Goal: Task Accomplishment & Management: Use online tool/utility

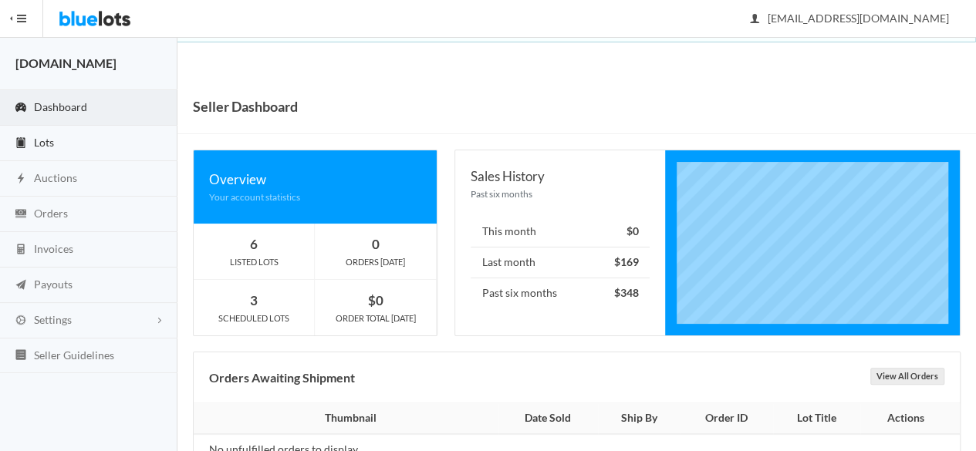
click at [85, 135] on link "Lots" at bounding box center [88, 143] width 177 height 35
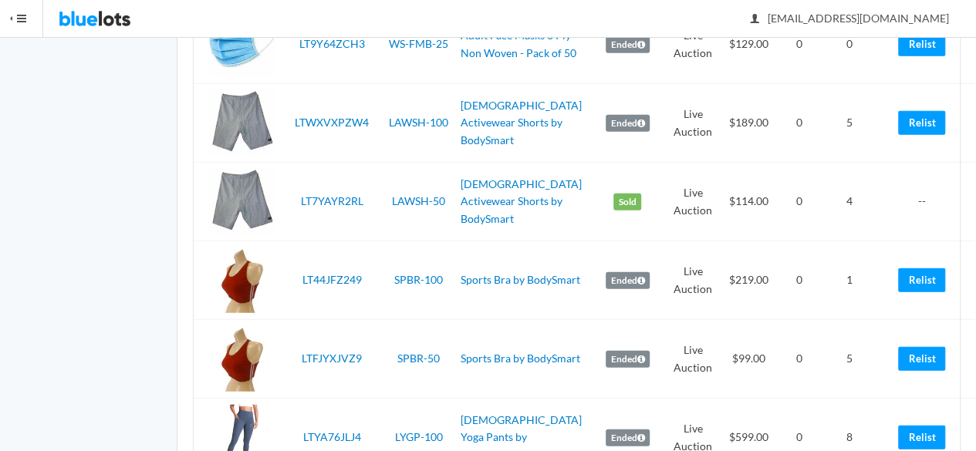
scroll to position [2005, 0]
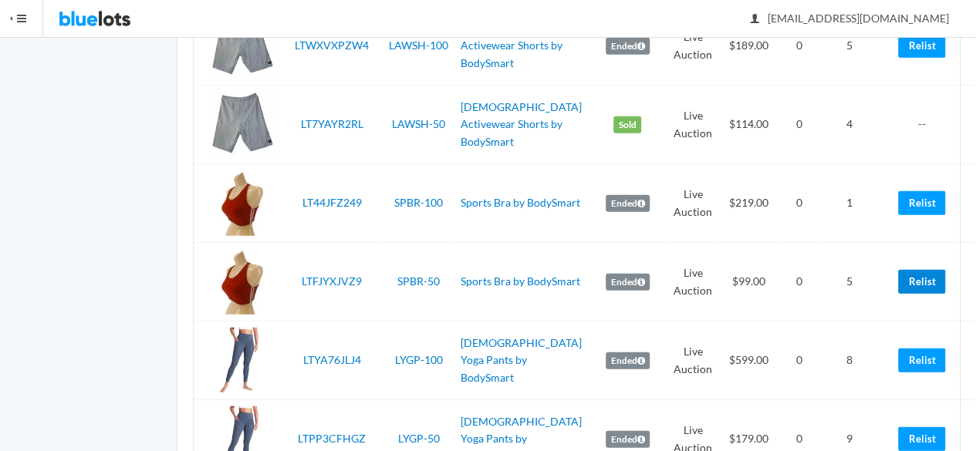
drag, startPoint x: 902, startPoint y: 303, endPoint x: 566, endPoint y: 84, distance: 401.3
click at [902, 294] on link "Relist" at bounding box center [921, 282] width 47 height 24
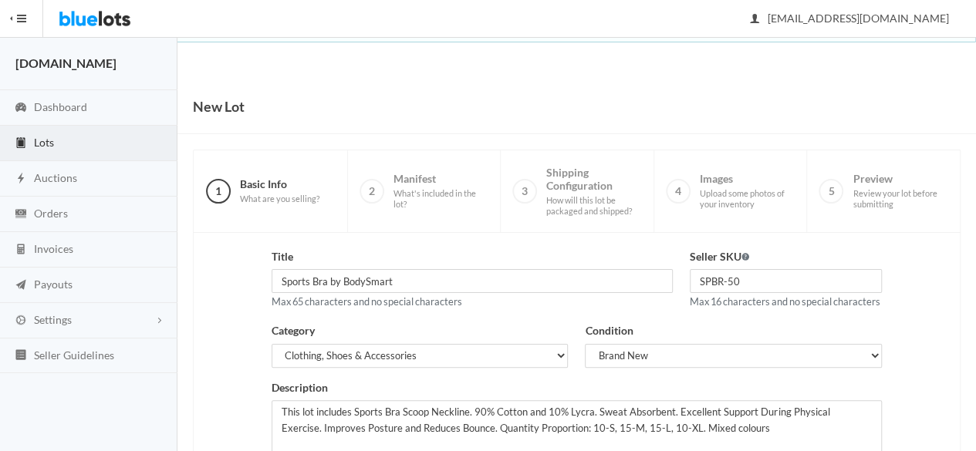
scroll to position [348, 0]
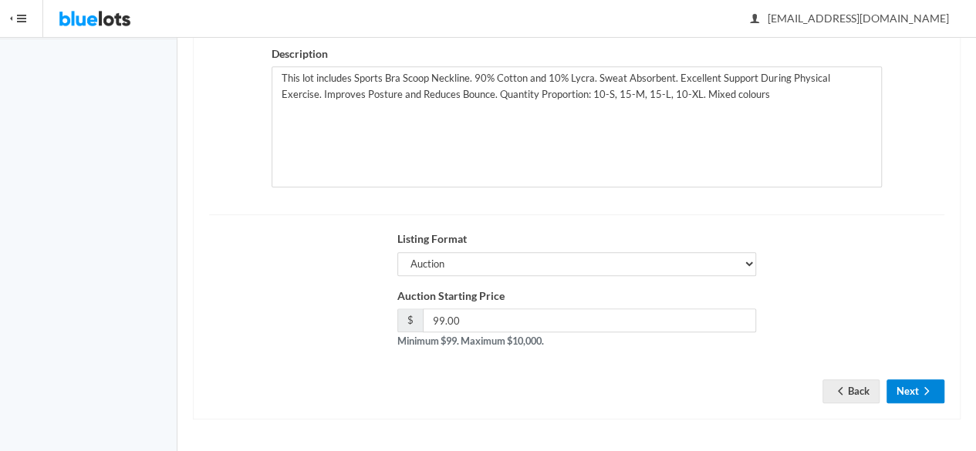
click at [894, 390] on button "Next" at bounding box center [915, 391] width 58 height 24
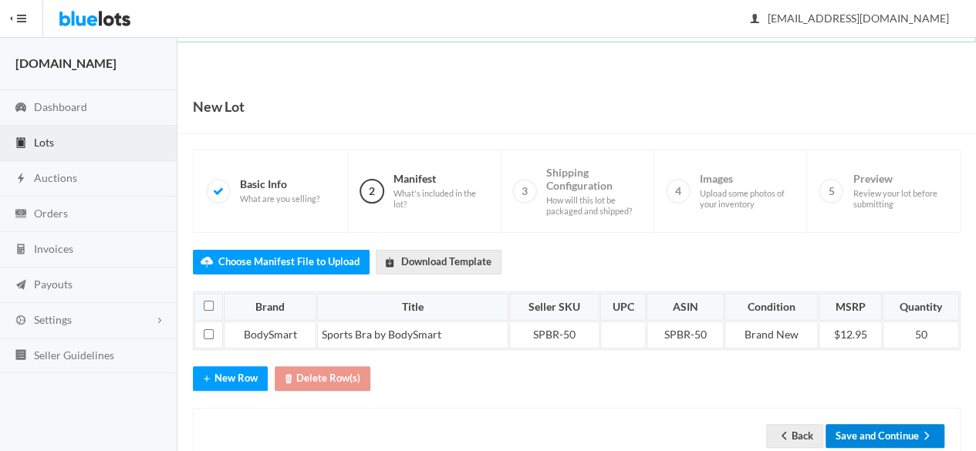
click at [894, 424] on button "Save and Continue" at bounding box center [884, 436] width 119 height 24
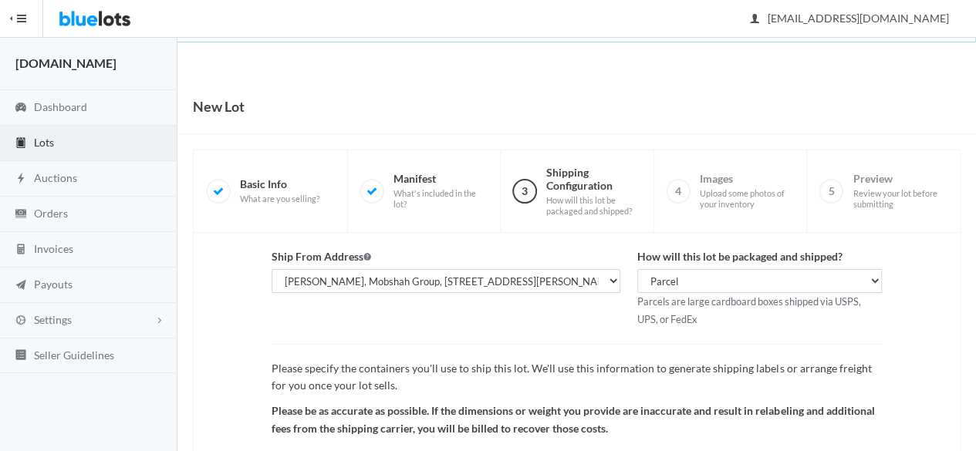
scroll to position [179, 0]
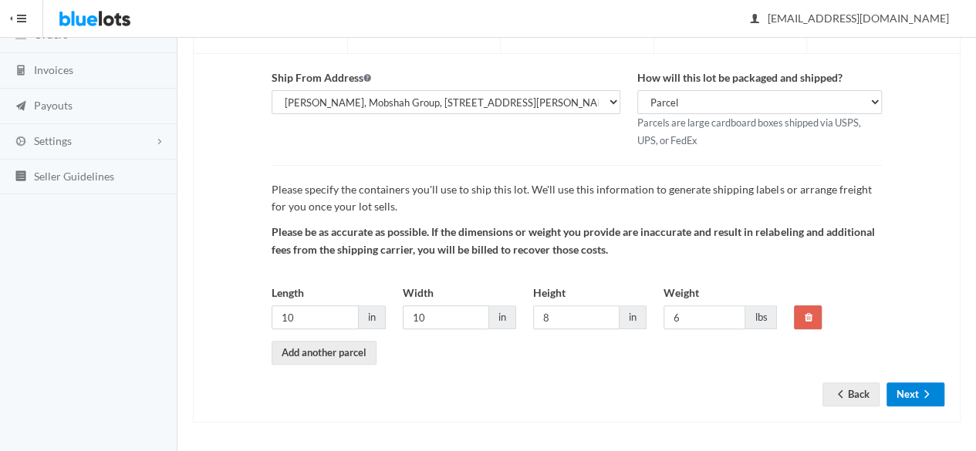
click at [916, 393] on button "Next" at bounding box center [915, 395] width 58 height 24
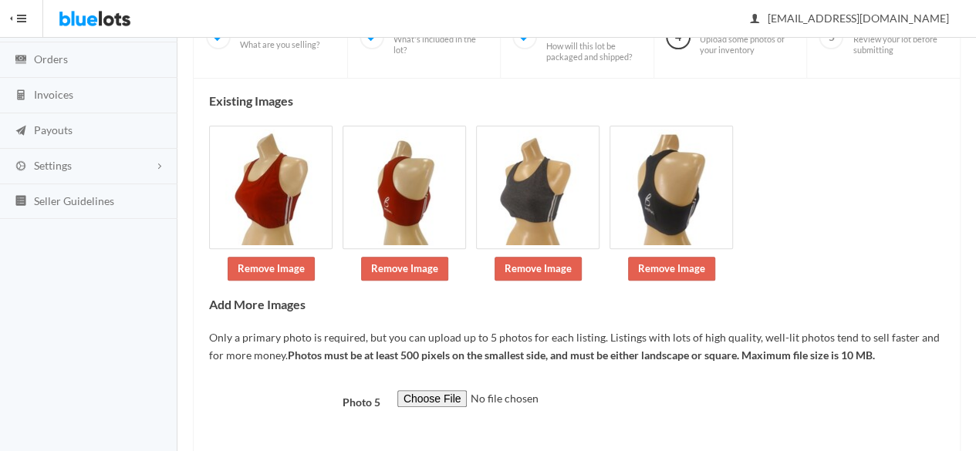
scroll to position [226, 0]
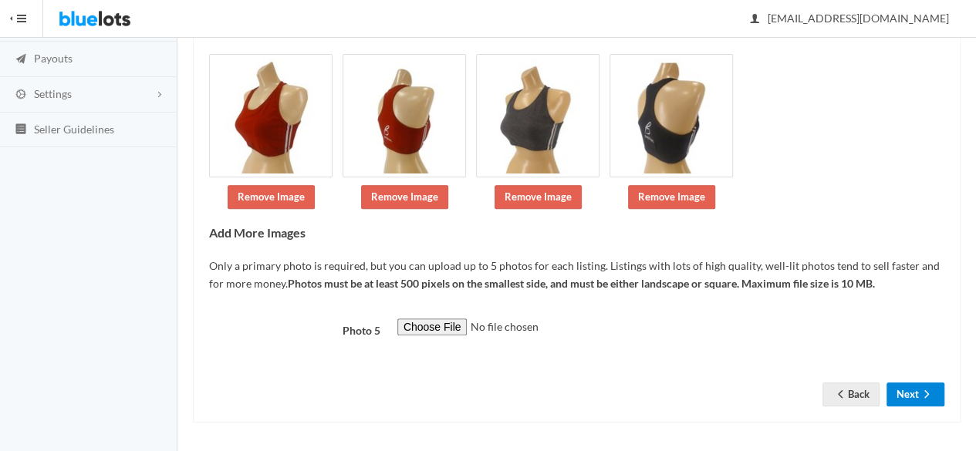
click at [914, 392] on button "Next" at bounding box center [915, 395] width 58 height 24
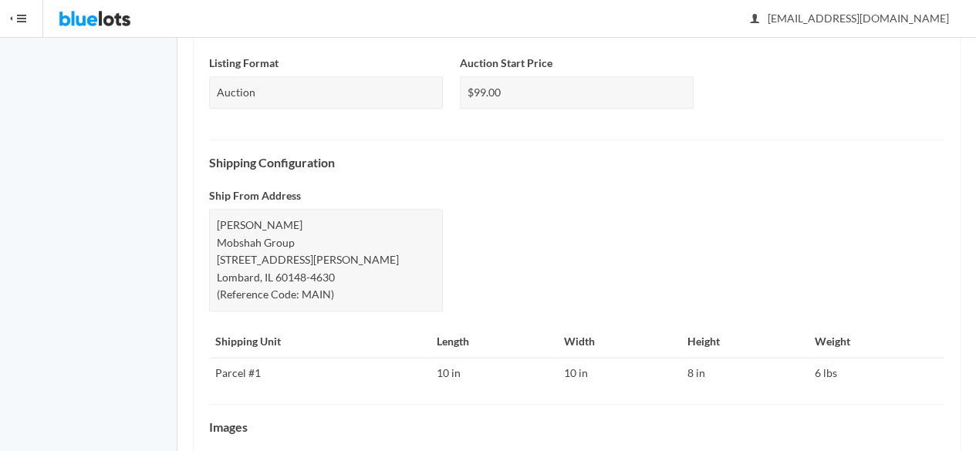
scroll to position [730, 0]
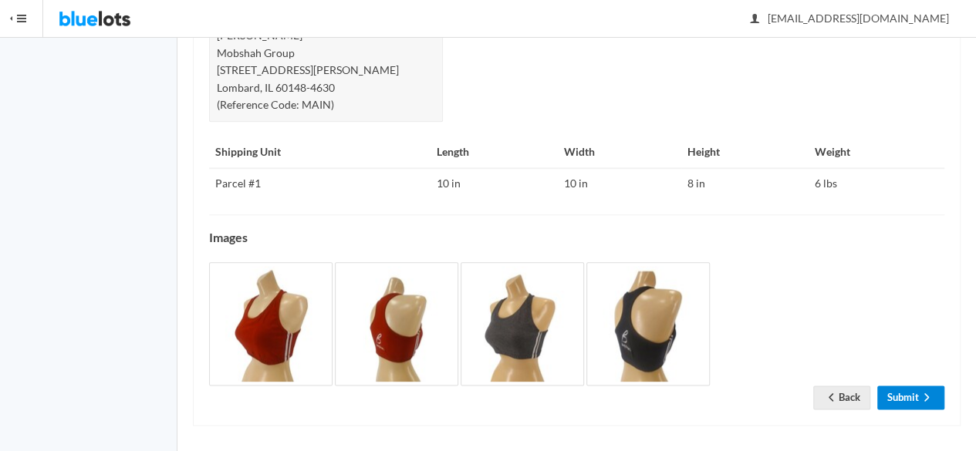
click at [913, 390] on link "Submit" at bounding box center [910, 398] width 67 height 24
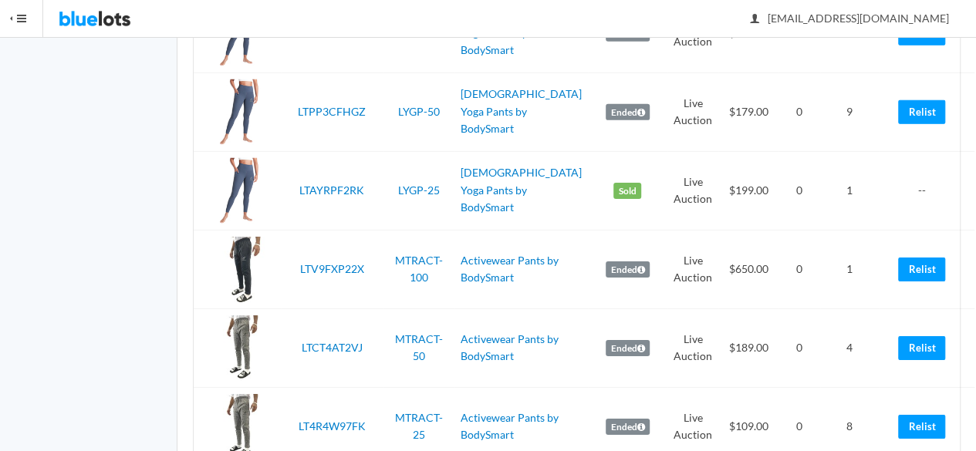
scroll to position [2468, 0]
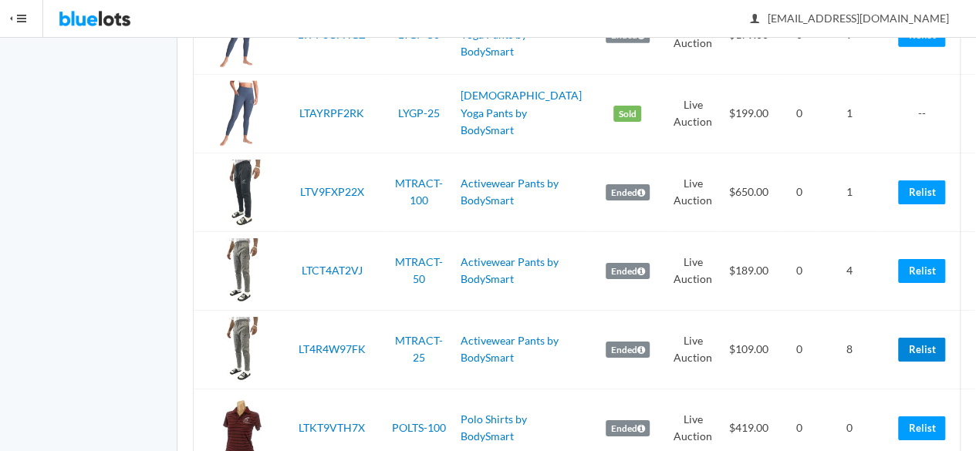
click at [906, 362] on link "Relist" at bounding box center [921, 350] width 47 height 24
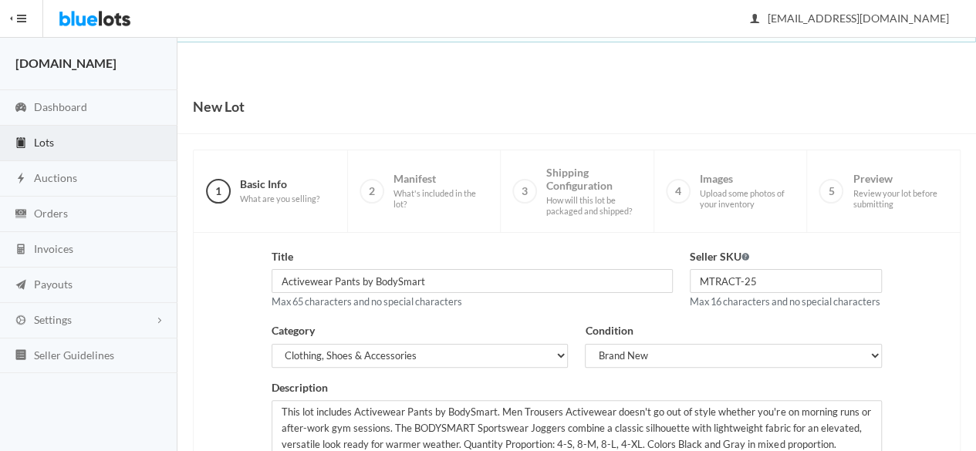
scroll to position [348, 0]
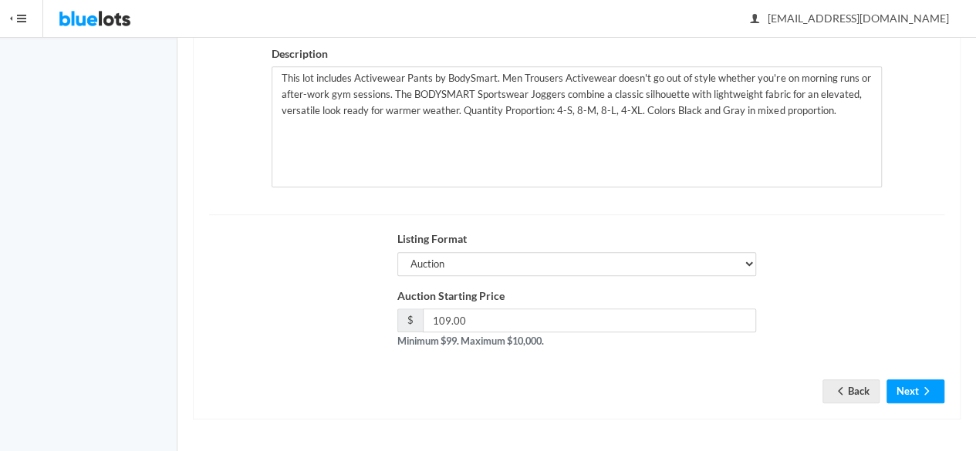
click at [915, 405] on div "Title Activewear Pants by BodySmart Max 65 characters and no special characters…" at bounding box center [576, 159] width 767 height 521
click at [915, 388] on button "Next" at bounding box center [915, 391] width 58 height 24
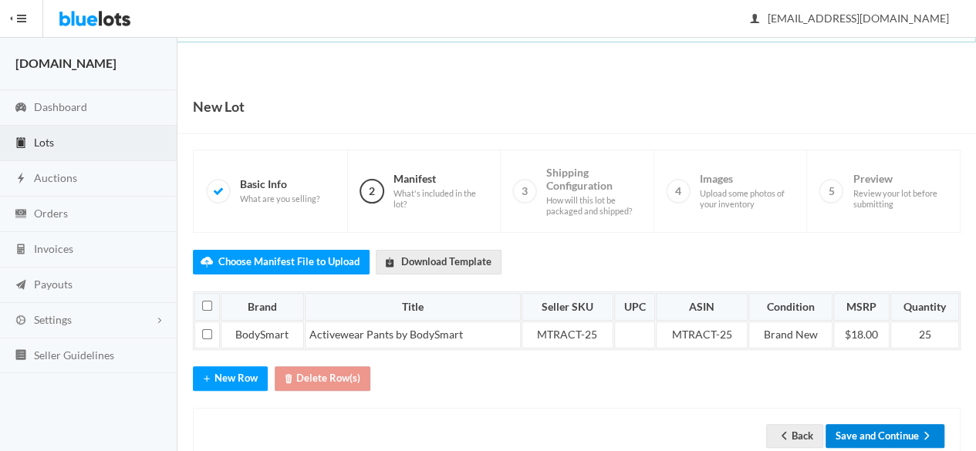
click at [878, 435] on button "Save and Continue" at bounding box center [884, 436] width 119 height 24
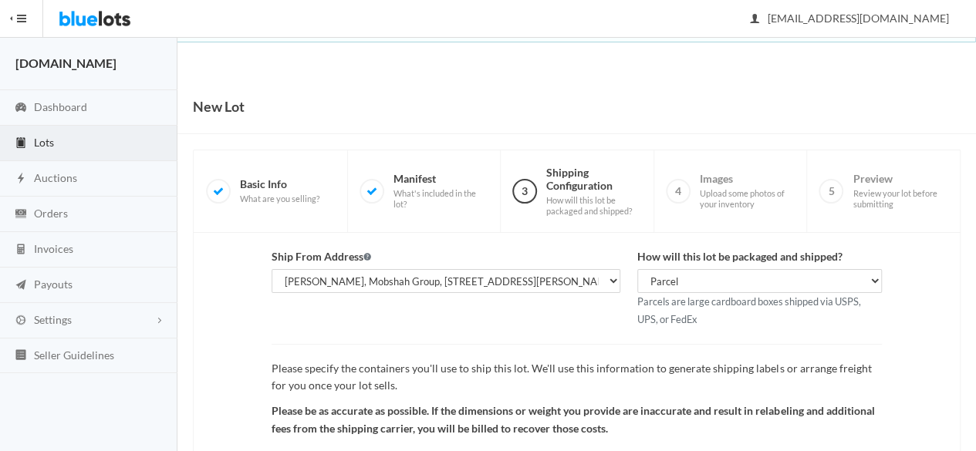
scroll to position [179, 0]
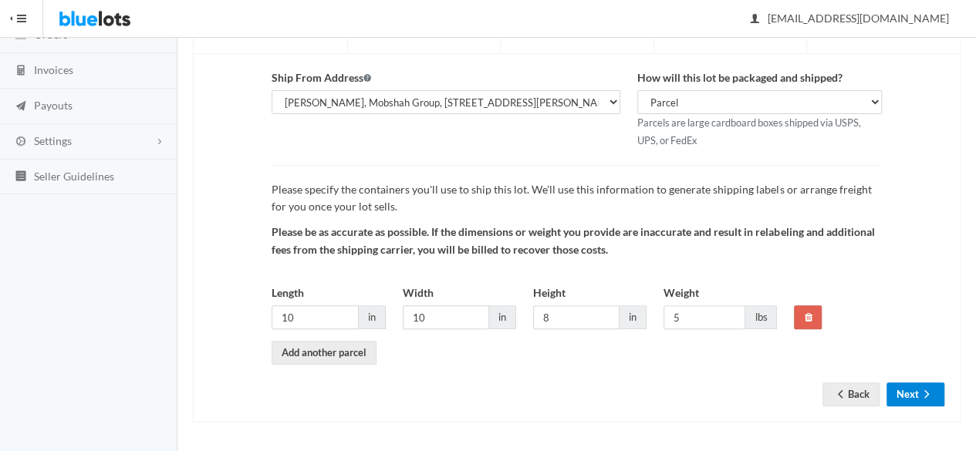
click at [915, 383] on button "Next" at bounding box center [915, 395] width 58 height 24
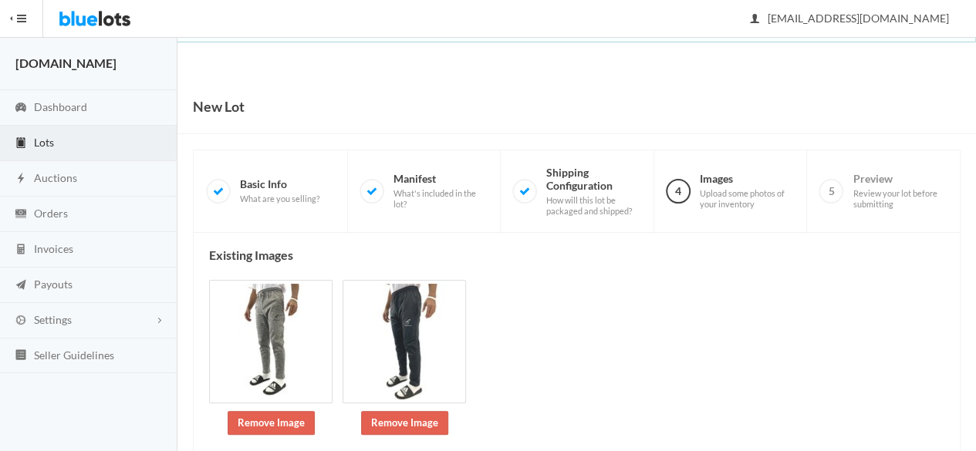
scroll to position [321, 0]
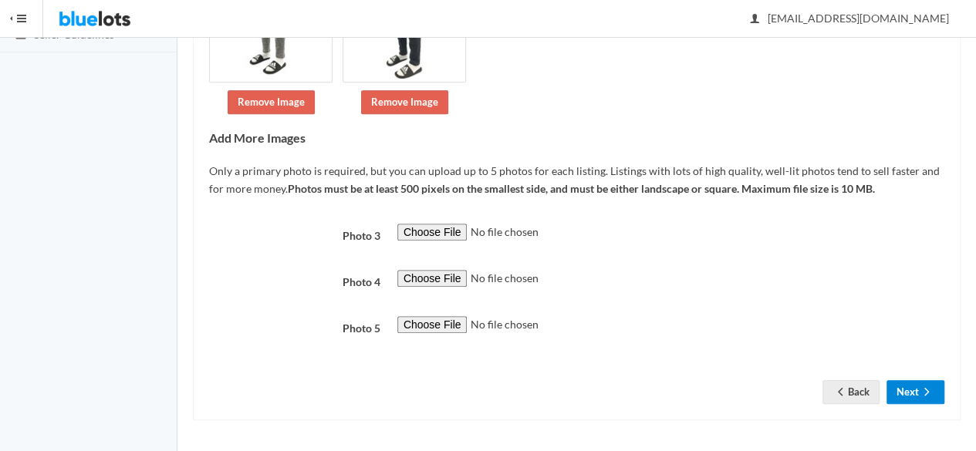
click at [899, 396] on button "Next" at bounding box center [915, 392] width 58 height 24
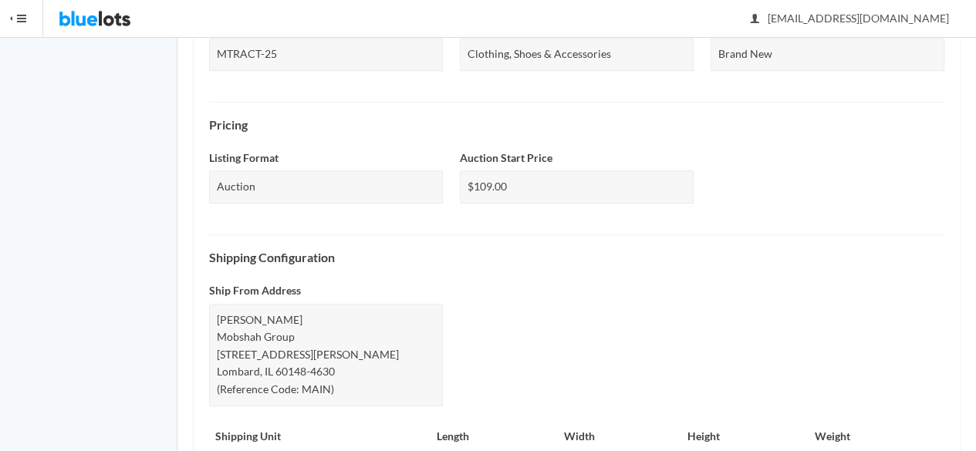
scroll to position [747, 0]
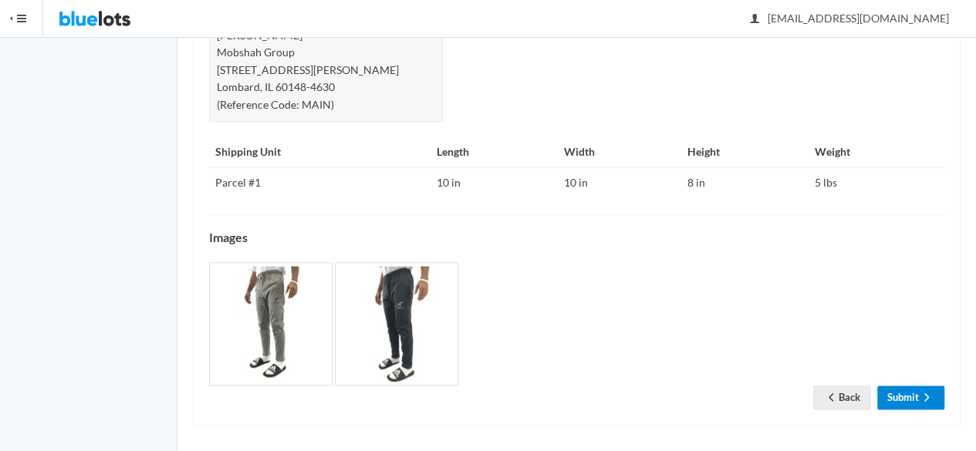
click at [919, 394] on icon "arrow forward" at bounding box center [926, 397] width 15 height 12
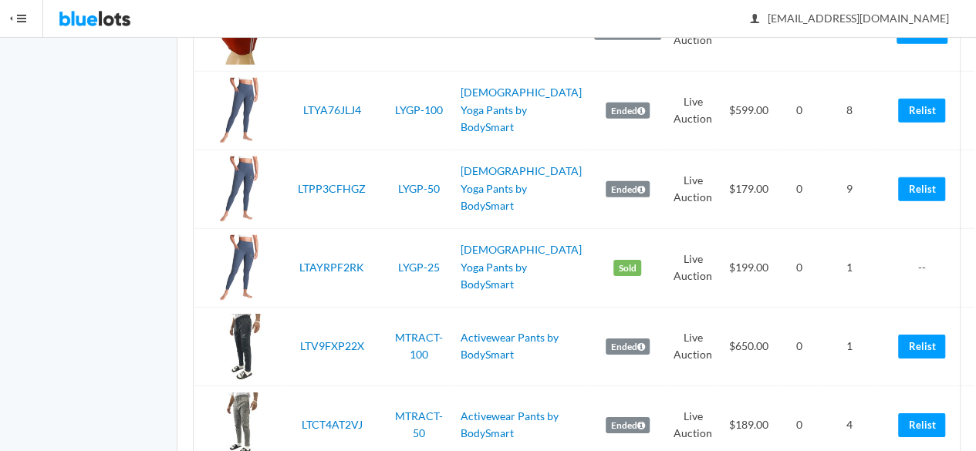
scroll to position [2468, 0]
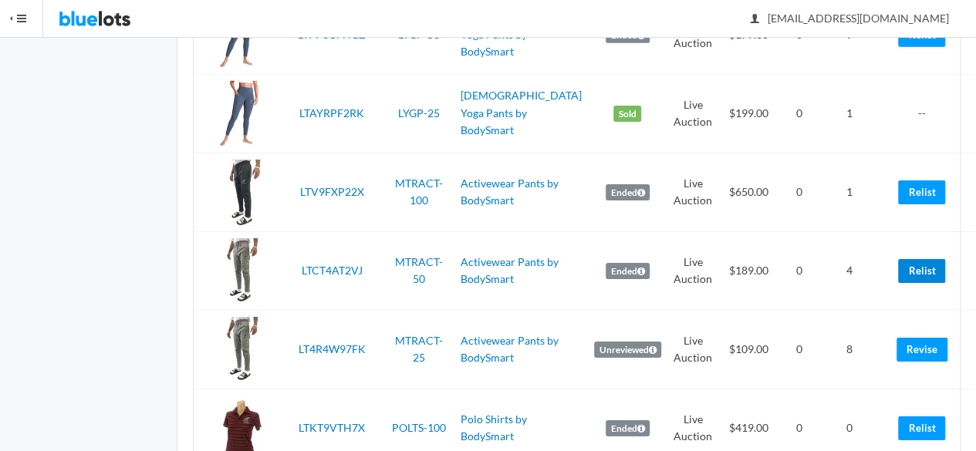
click at [901, 283] on link "Relist" at bounding box center [921, 271] width 47 height 24
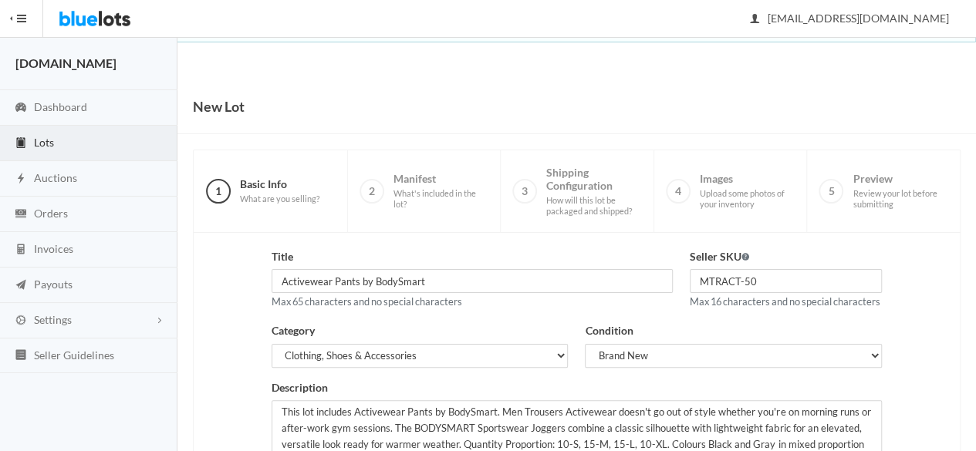
scroll to position [348, 0]
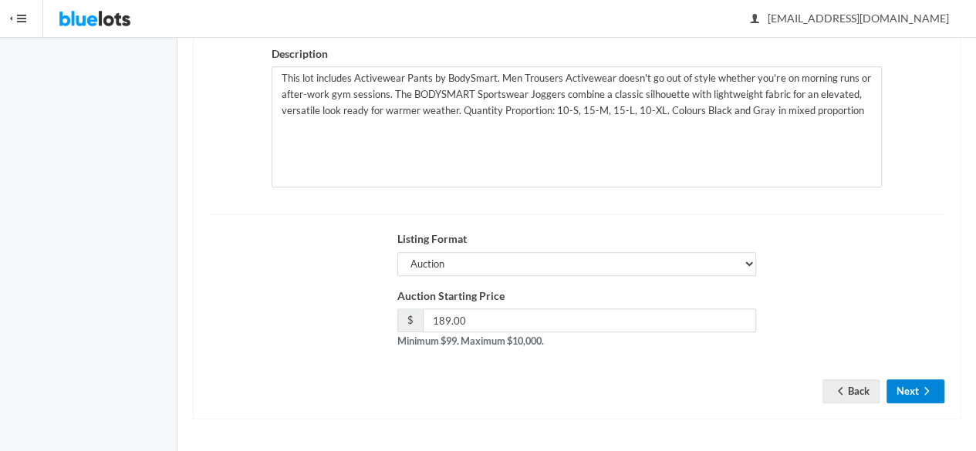
click at [930, 386] on icon "arrow forward" at bounding box center [926, 391] width 15 height 12
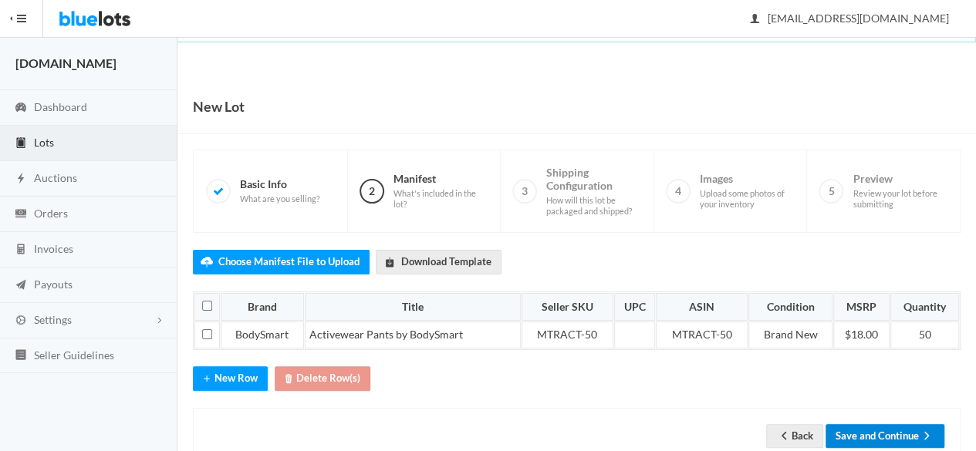
click at [861, 425] on button "Save and Continue" at bounding box center [884, 436] width 119 height 24
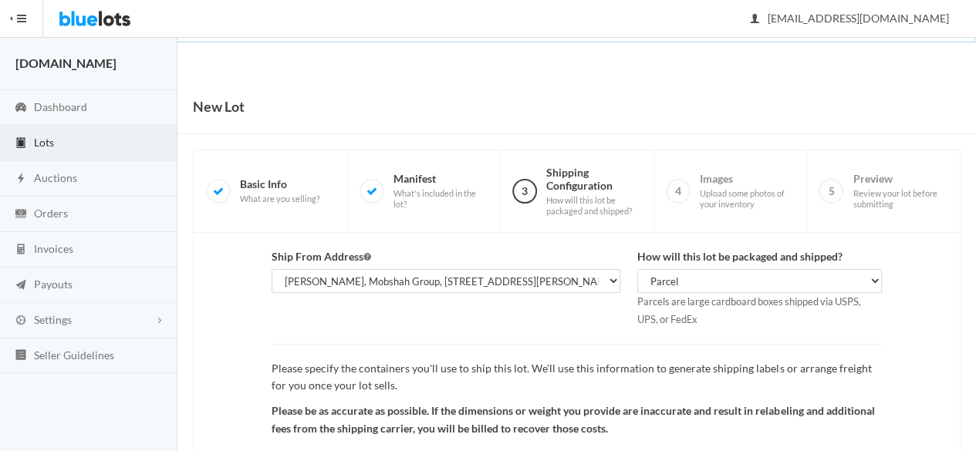
scroll to position [179, 0]
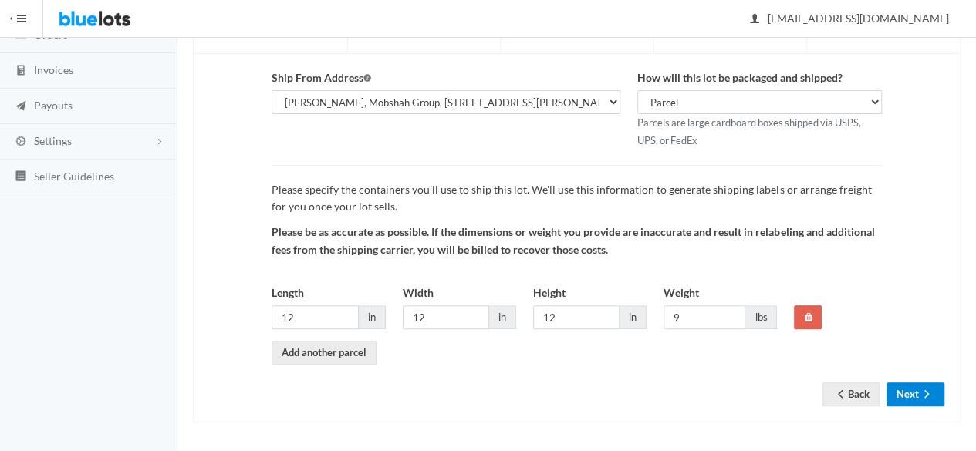
click at [909, 394] on button "Next" at bounding box center [915, 395] width 58 height 24
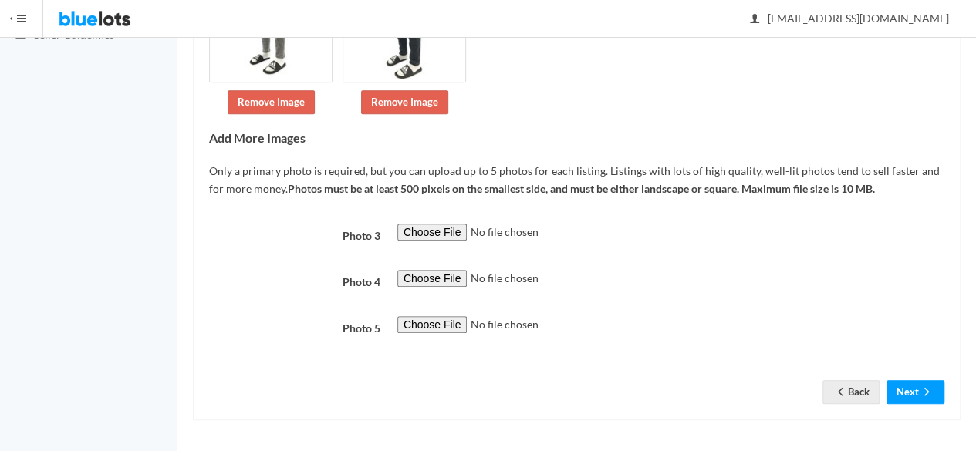
scroll to position [321, 0]
click at [915, 384] on button "Next" at bounding box center [915, 392] width 58 height 24
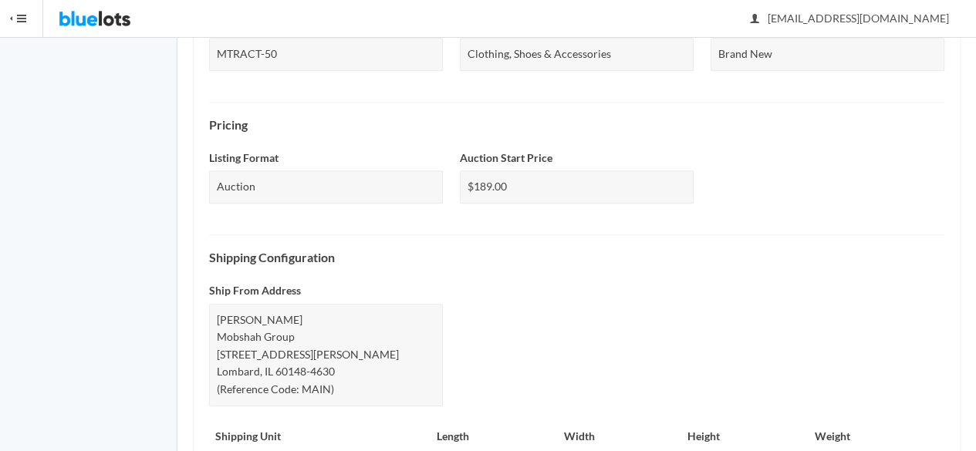
scroll to position [747, 0]
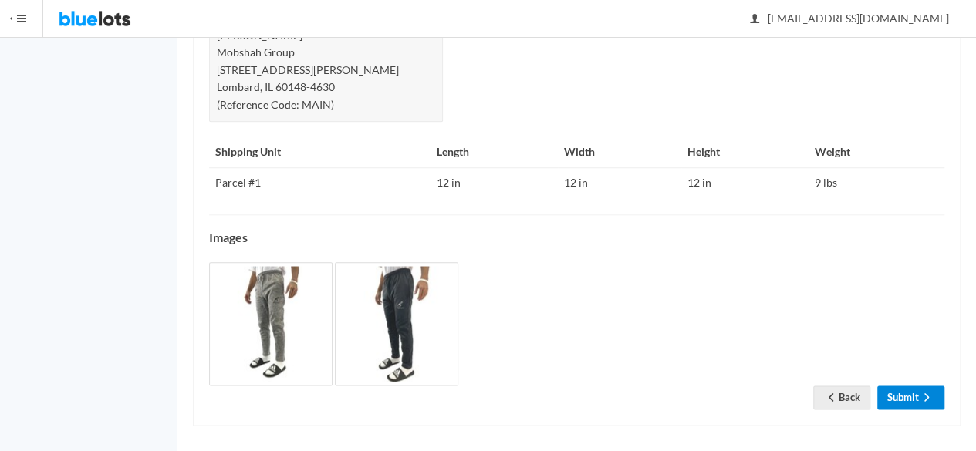
click at [898, 386] on link "Submit" at bounding box center [910, 398] width 67 height 24
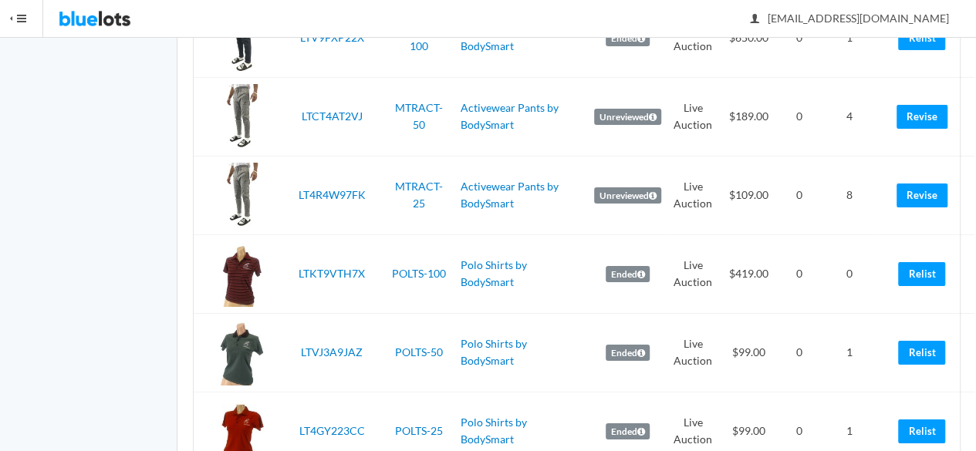
scroll to position [2699, 0]
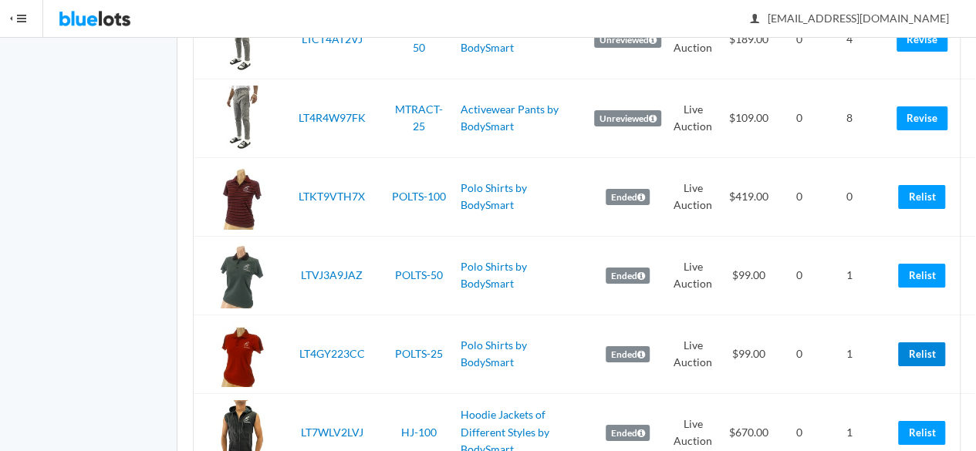
click at [898, 366] on link "Relist" at bounding box center [921, 354] width 47 height 24
click at [898, 288] on link "Relist" at bounding box center [921, 276] width 47 height 24
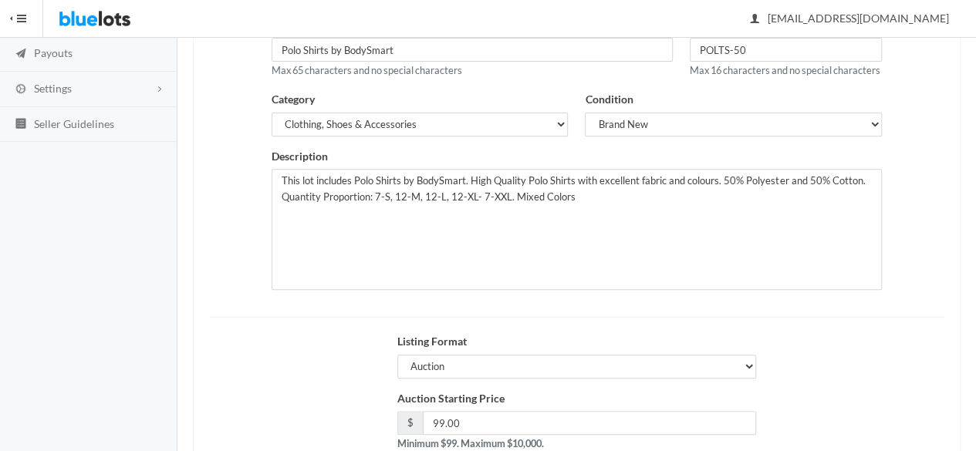
scroll to position [348, 0]
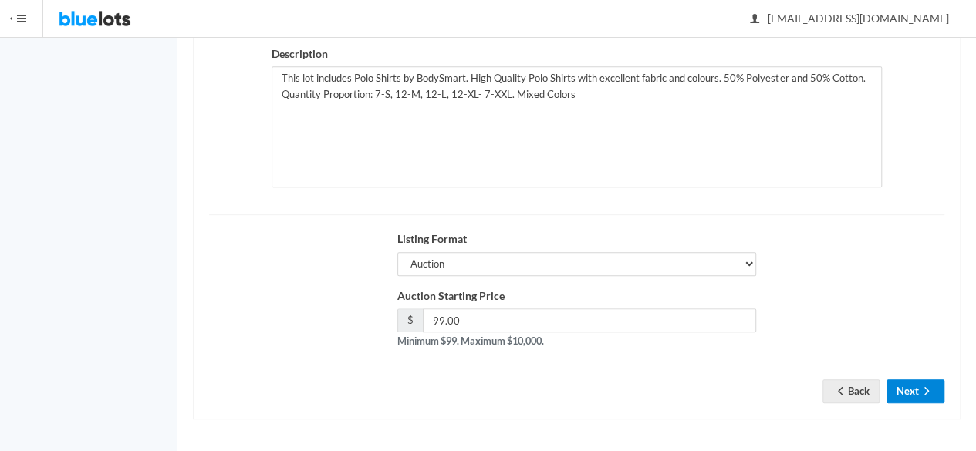
click at [919, 388] on icon "arrow forward" at bounding box center [926, 391] width 15 height 12
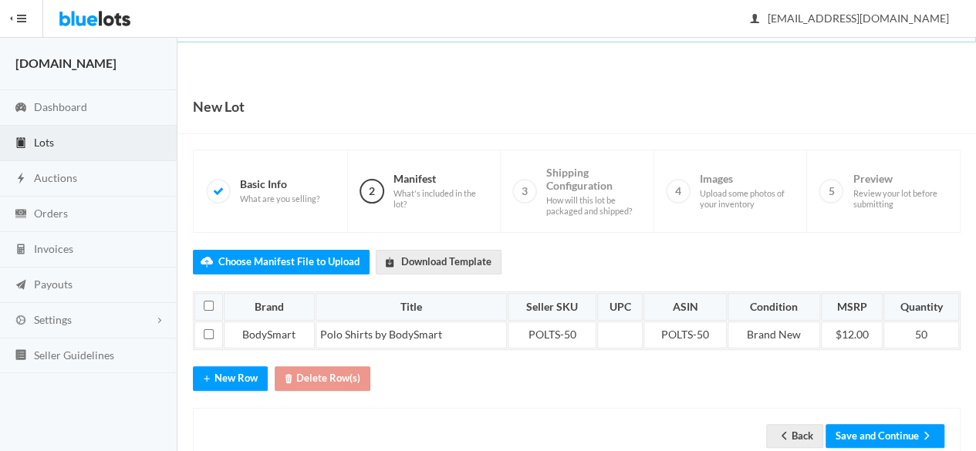
scroll to position [39, 0]
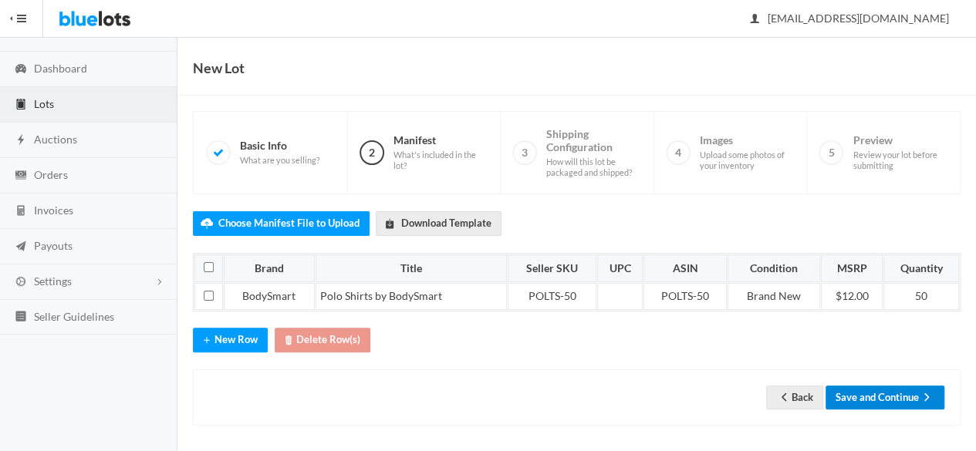
click at [856, 396] on button "Save and Continue" at bounding box center [884, 398] width 119 height 24
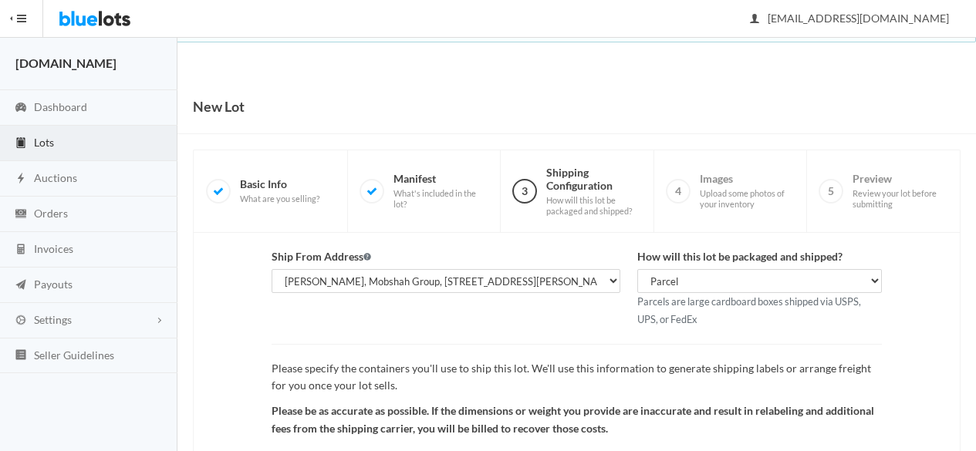
scroll to position [179, 0]
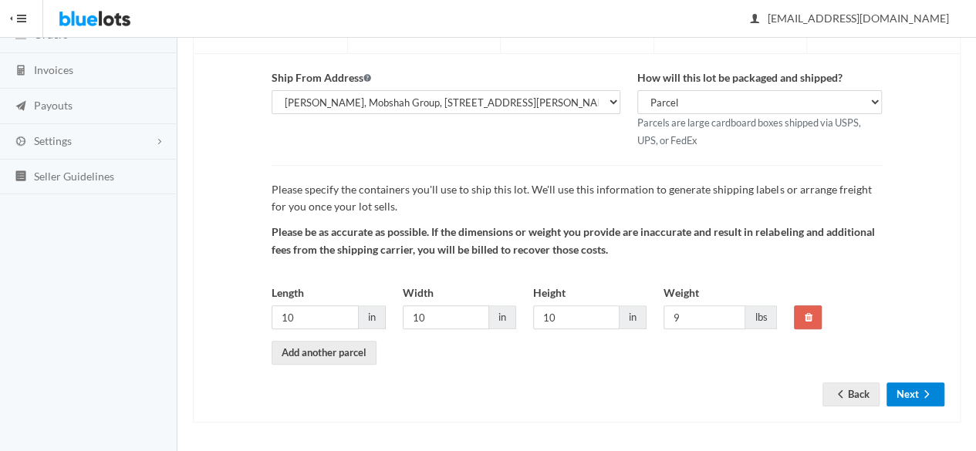
click at [930, 400] on ion-icon "arrow forward" at bounding box center [926, 395] width 15 height 15
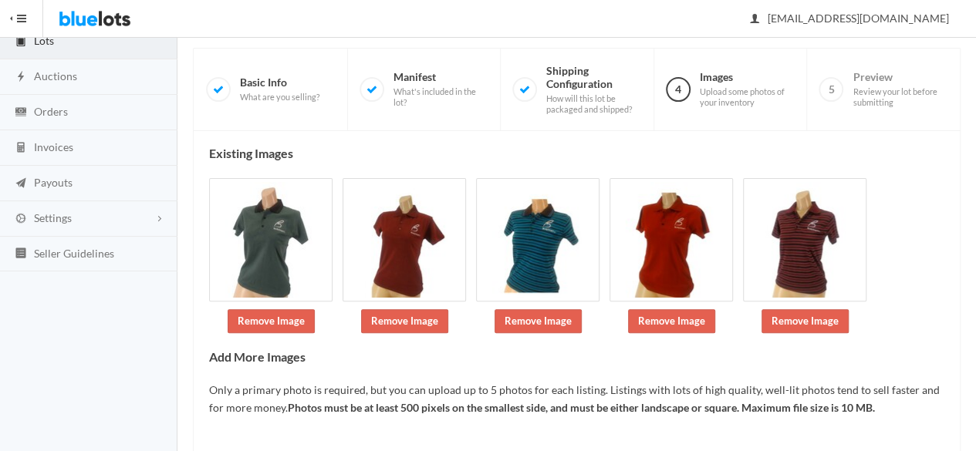
scroll to position [179, 0]
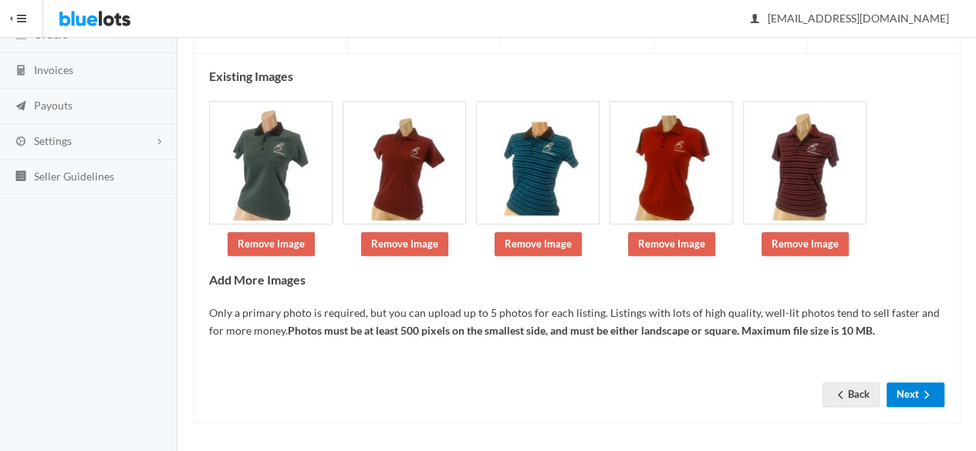
click at [919, 400] on ion-icon "arrow forward" at bounding box center [926, 396] width 15 height 15
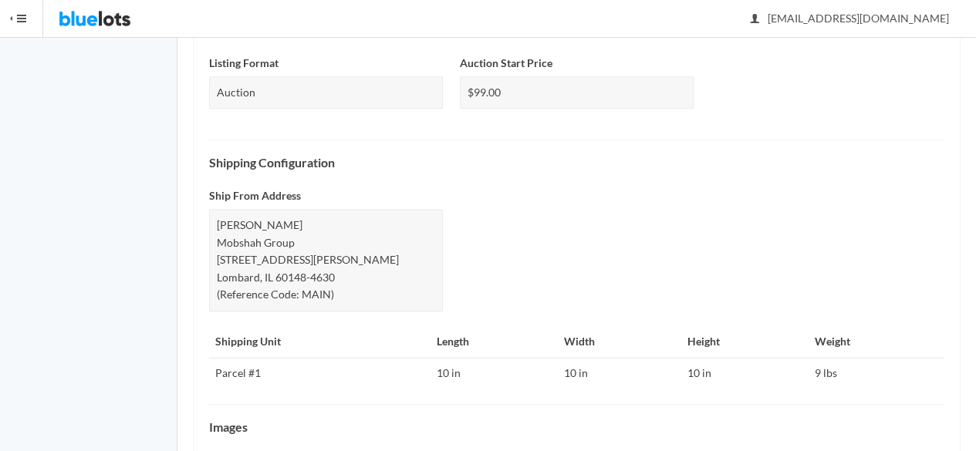
scroll to position [730, 0]
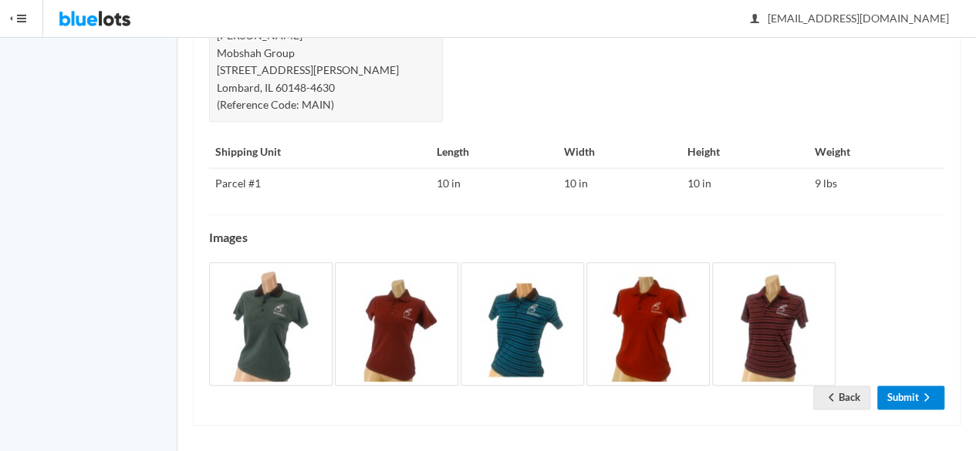
click at [898, 394] on link "Submit" at bounding box center [910, 398] width 67 height 24
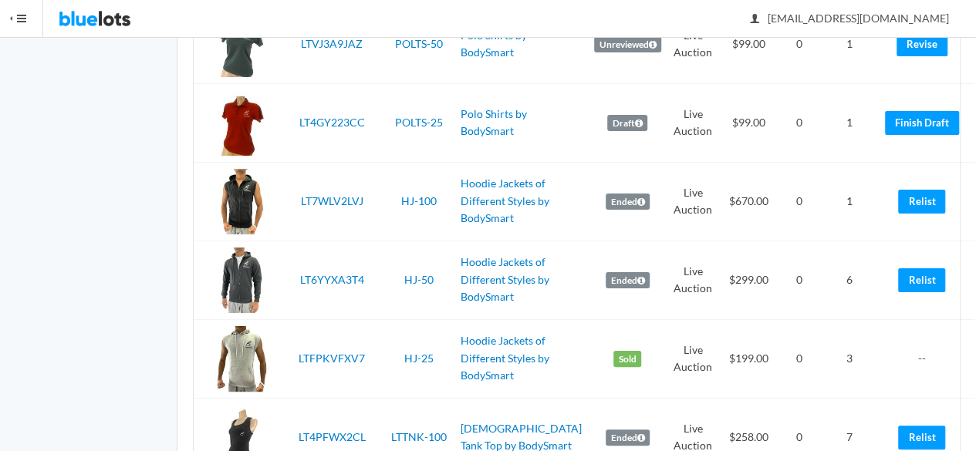
scroll to position [3008, 0]
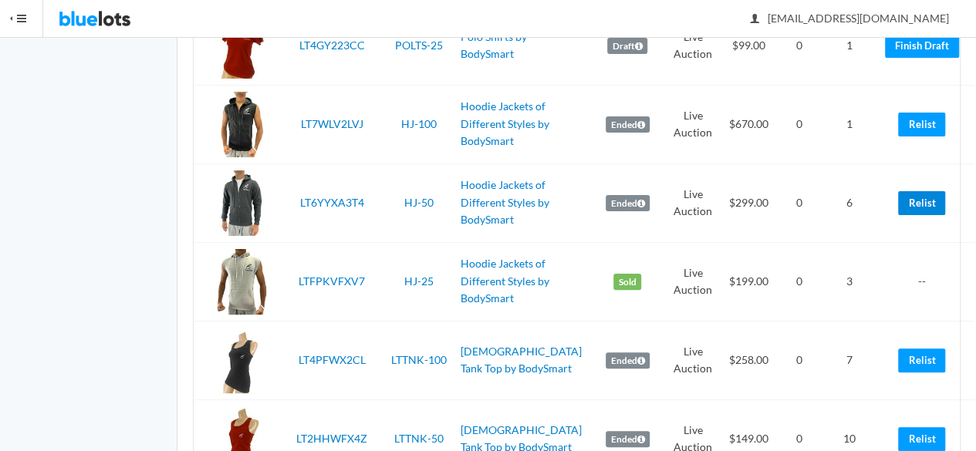
drag, startPoint x: 915, startPoint y: 211, endPoint x: 543, endPoint y: 89, distance: 391.2
click at [915, 211] on link "Relist" at bounding box center [921, 203] width 47 height 24
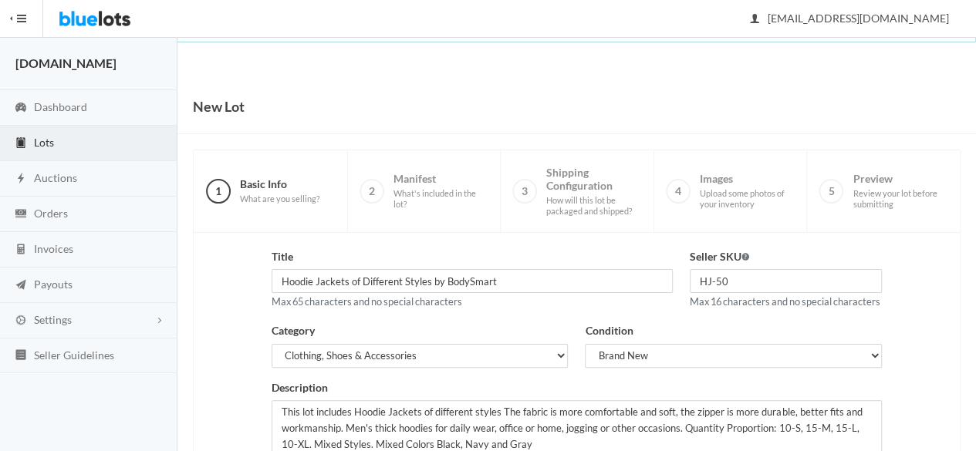
scroll to position [348, 0]
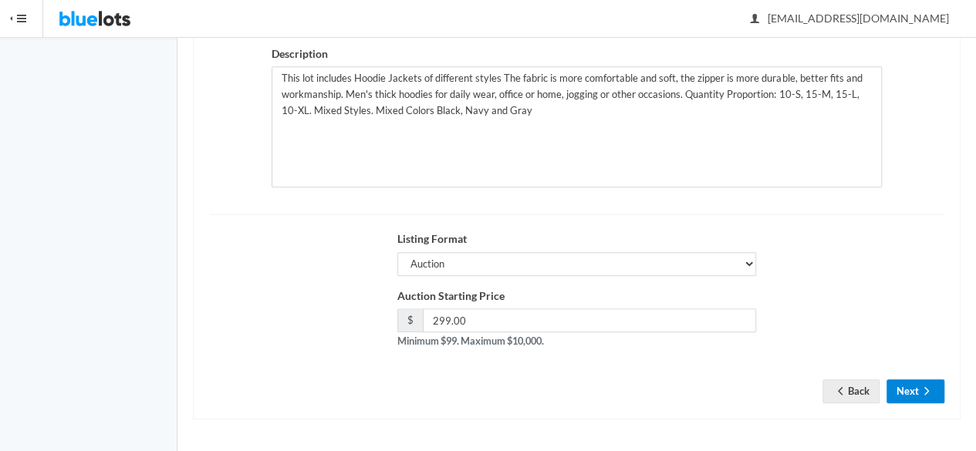
click at [901, 400] on button "Next" at bounding box center [915, 391] width 58 height 24
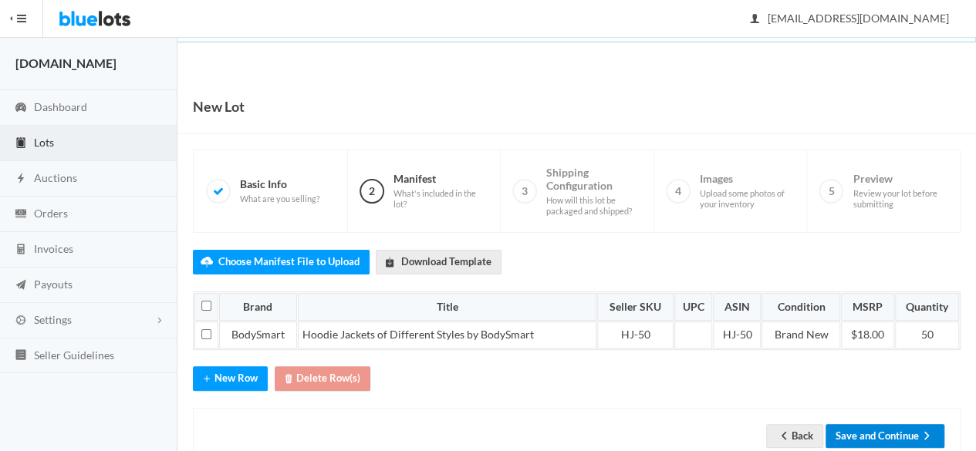
click at [882, 424] on button "Save and Continue" at bounding box center [884, 436] width 119 height 24
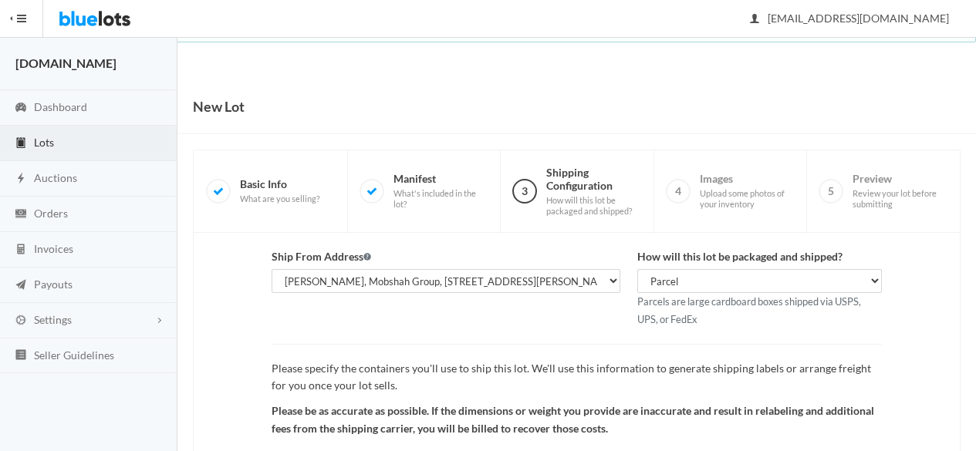
scroll to position [179, 0]
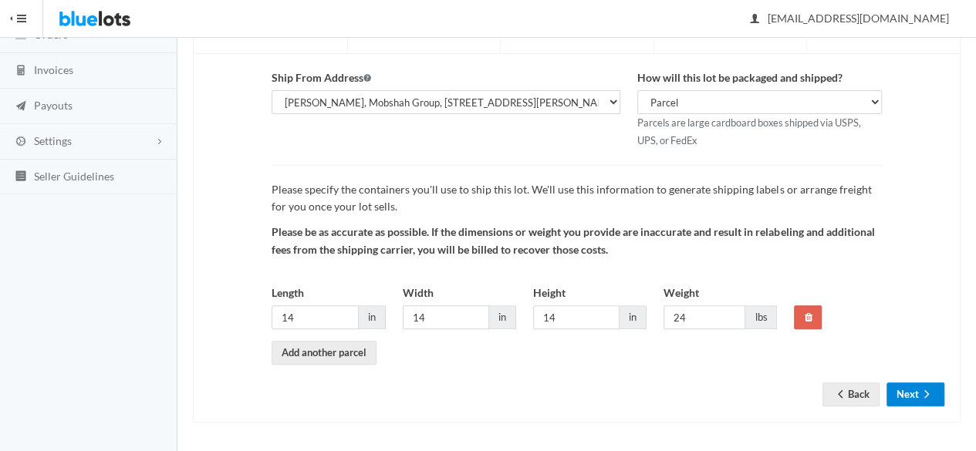
click at [932, 400] on button "Next" at bounding box center [915, 395] width 58 height 24
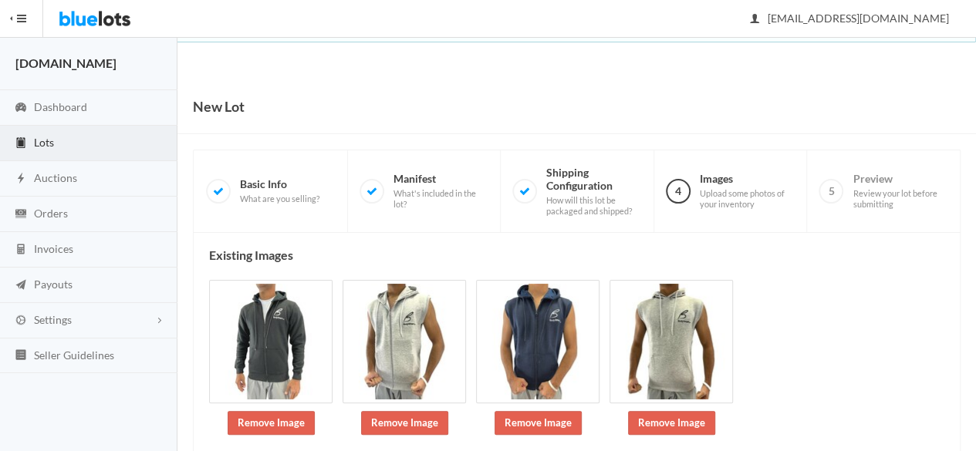
scroll to position [226, 0]
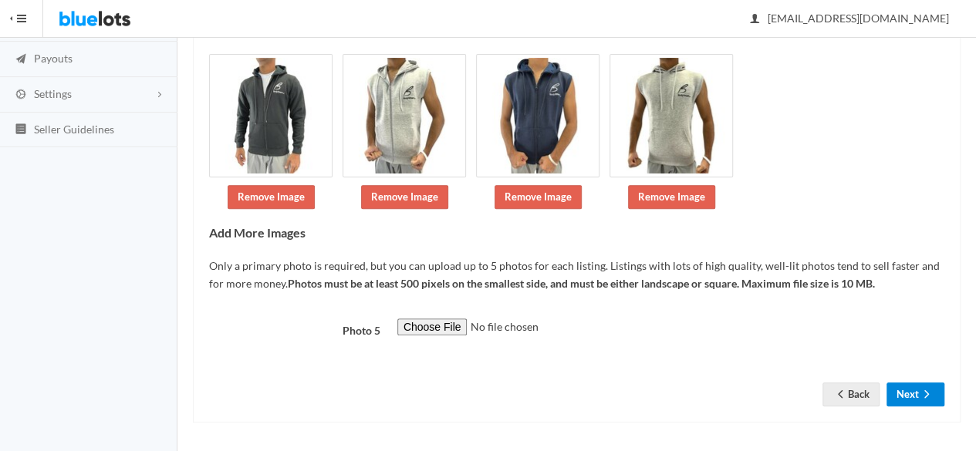
click at [927, 393] on icon "arrow forward" at bounding box center [926, 394] width 15 height 12
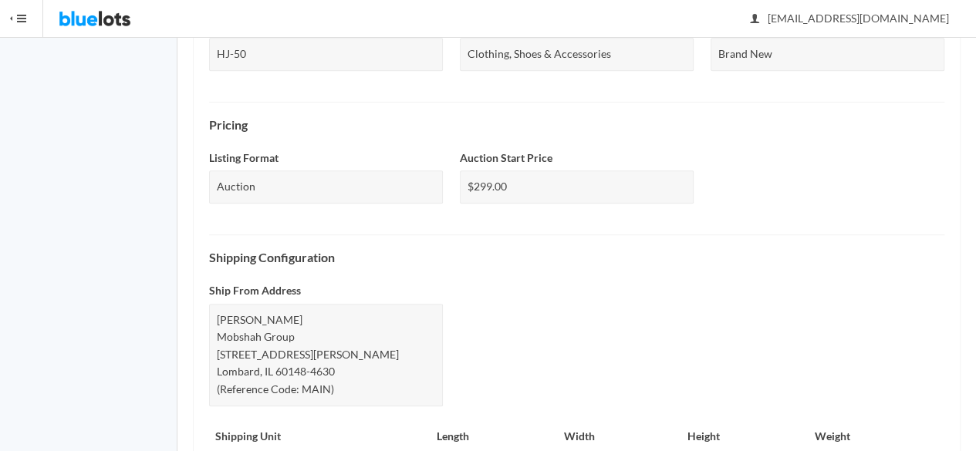
scroll to position [747, 0]
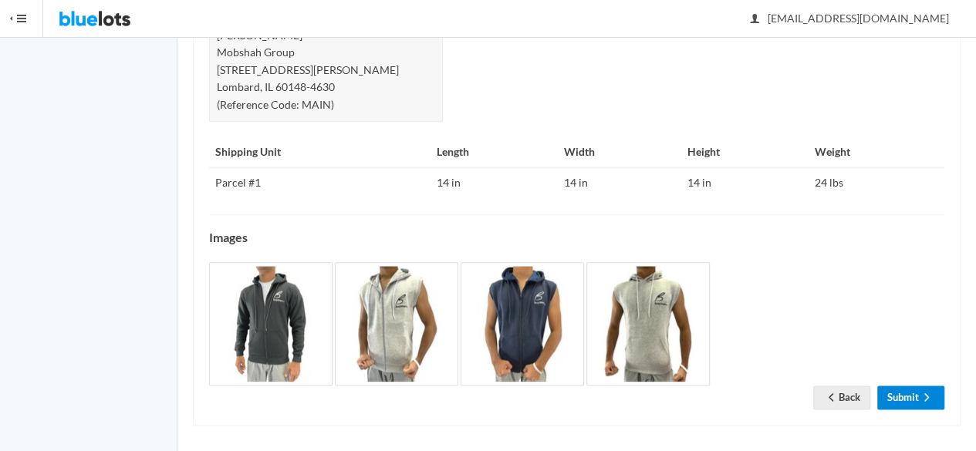
click at [901, 391] on link "Submit" at bounding box center [910, 398] width 67 height 24
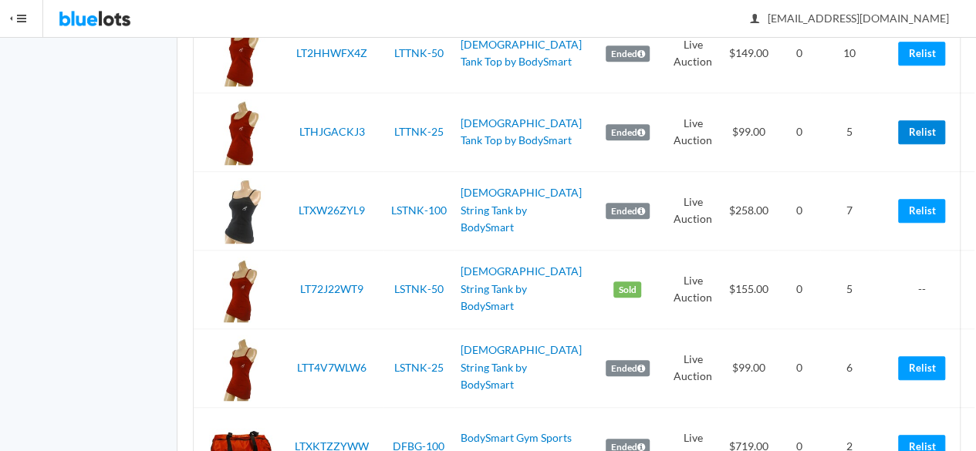
scroll to position [3316, 0]
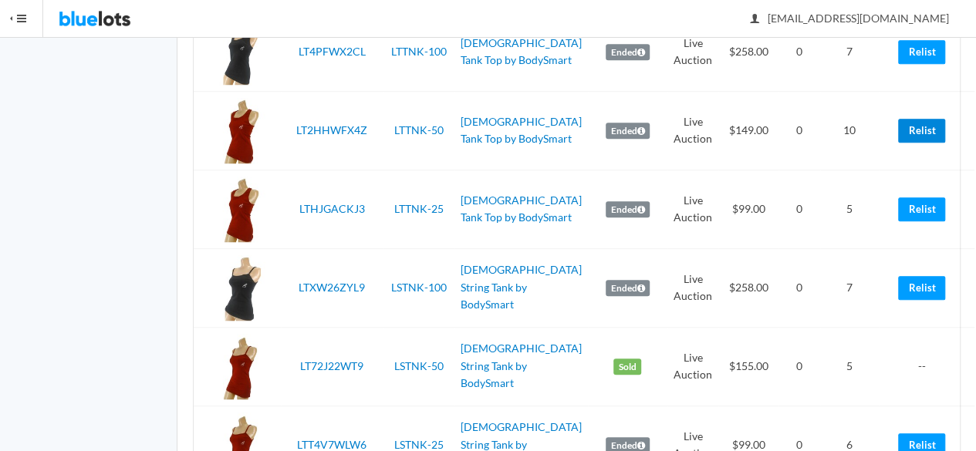
drag, startPoint x: 896, startPoint y: 135, endPoint x: 572, endPoint y: 71, distance: 330.2
click at [898, 135] on link "Relist" at bounding box center [921, 131] width 47 height 24
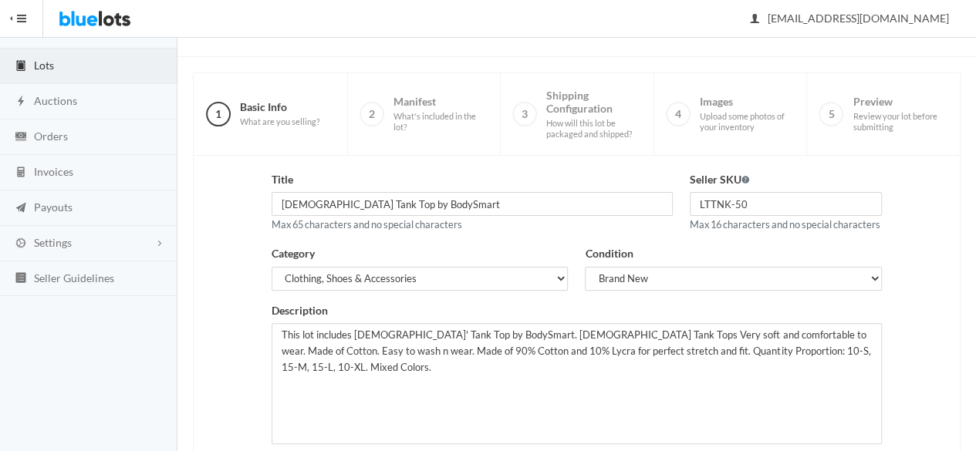
scroll to position [348, 0]
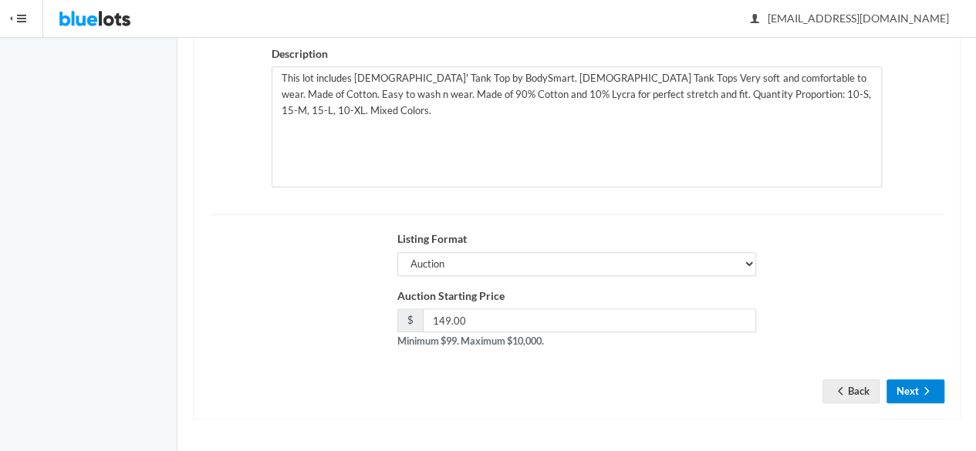
click at [933, 389] on icon "arrow forward" at bounding box center [926, 391] width 15 height 12
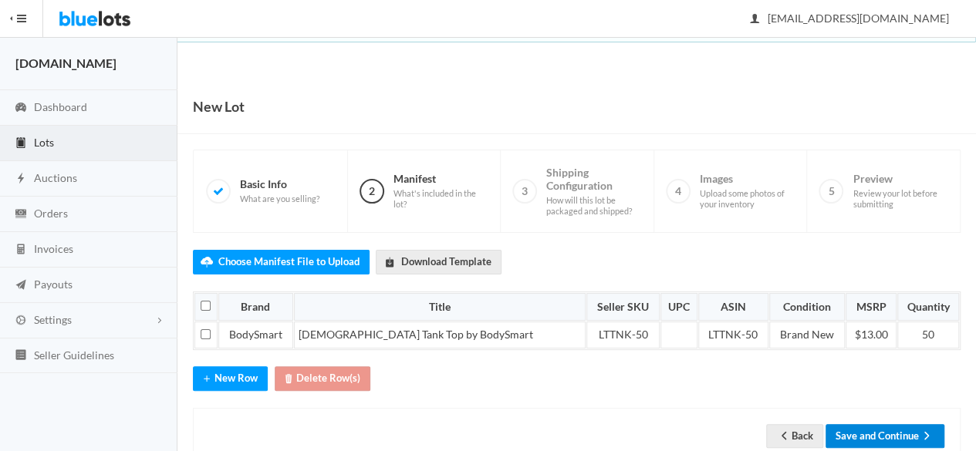
click at [864, 431] on button "Save and Continue" at bounding box center [884, 436] width 119 height 24
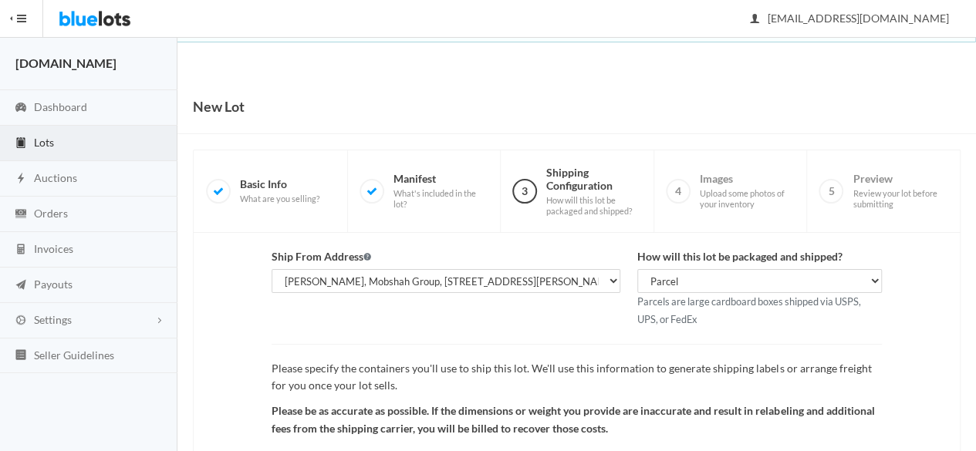
scroll to position [179, 0]
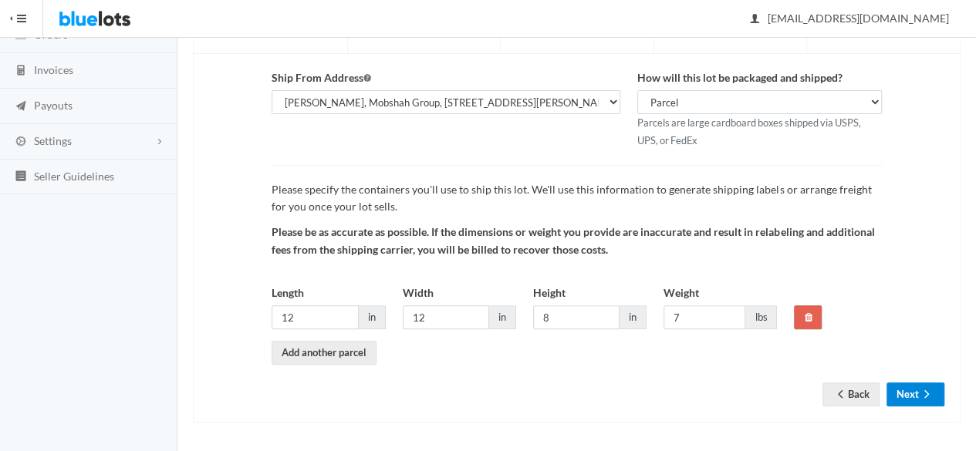
click at [921, 383] on button "Next" at bounding box center [915, 395] width 58 height 24
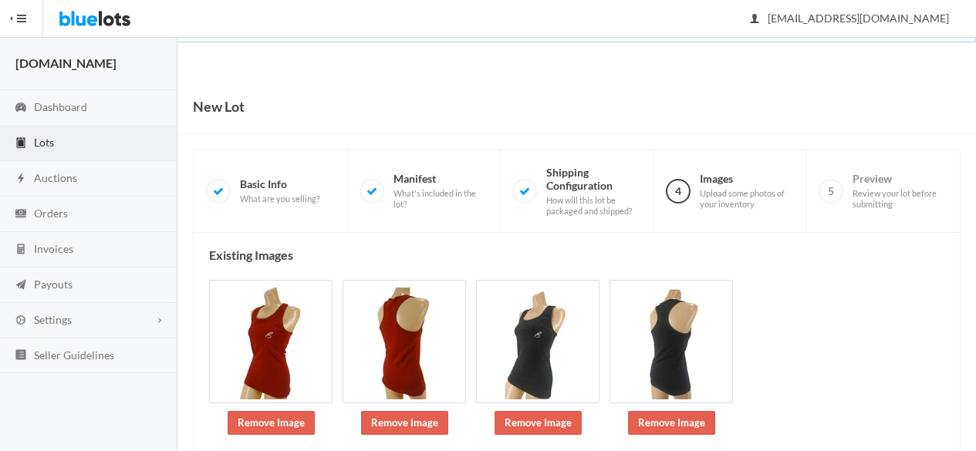
scroll to position [226, 0]
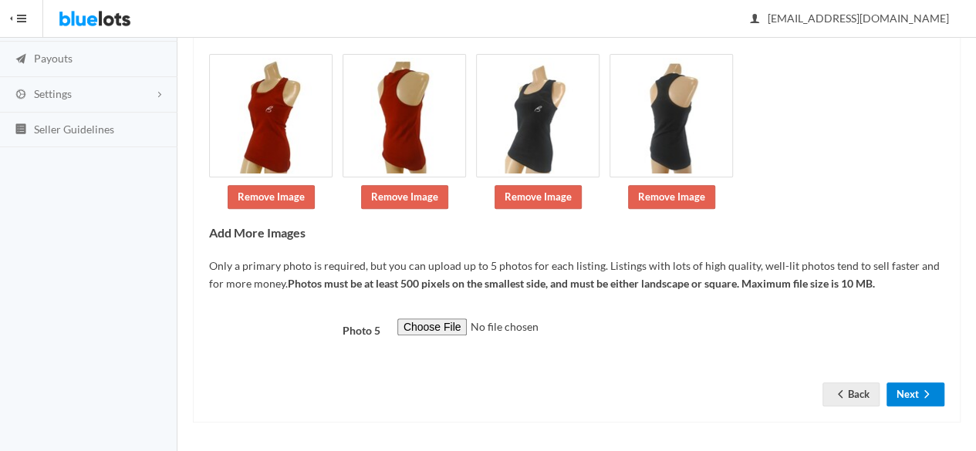
click at [902, 386] on button "Next" at bounding box center [915, 395] width 58 height 24
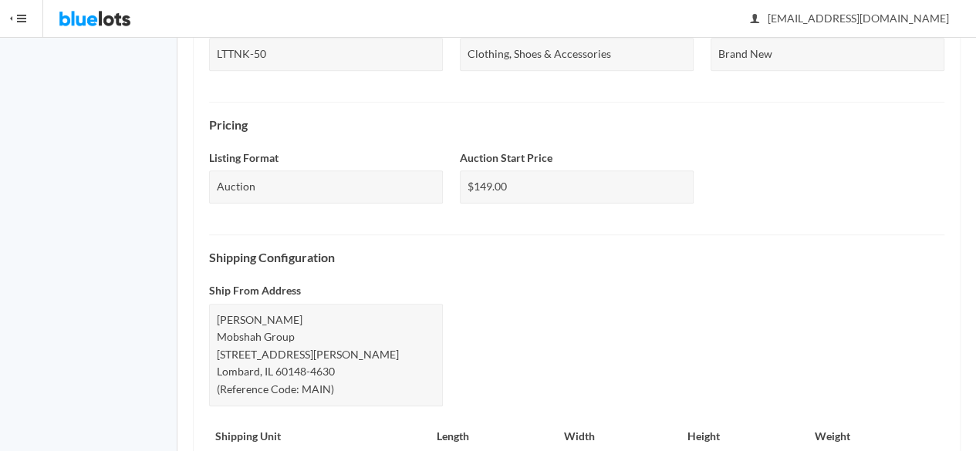
scroll to position [730, 0]
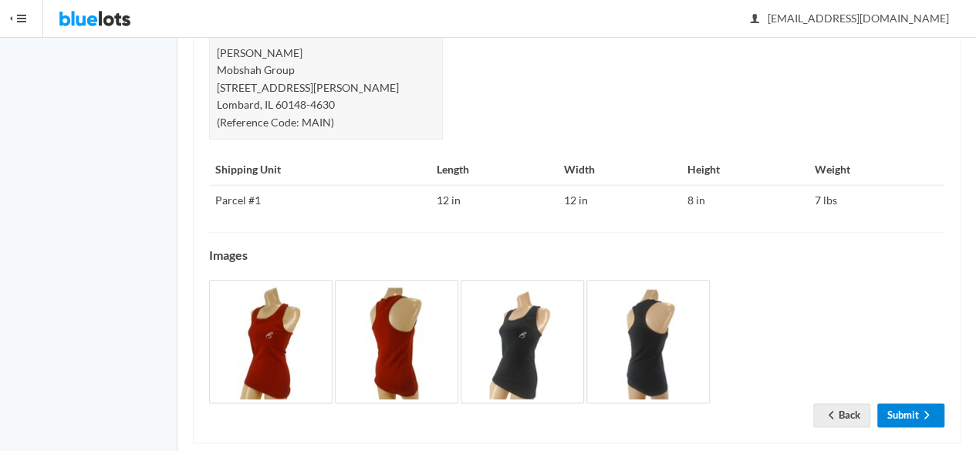
click at [927, 403] on link "Submit" at bounding box center [910, 415] width 67 height 24
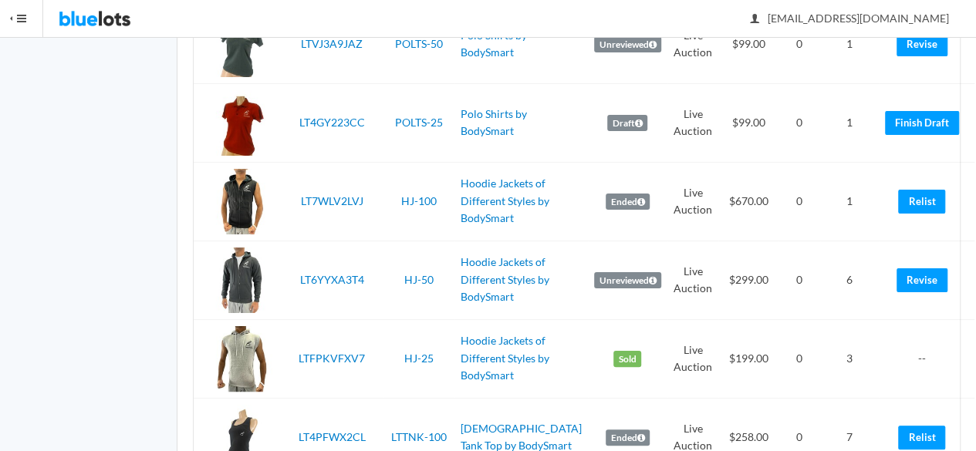
scroll to position [3162, 0]
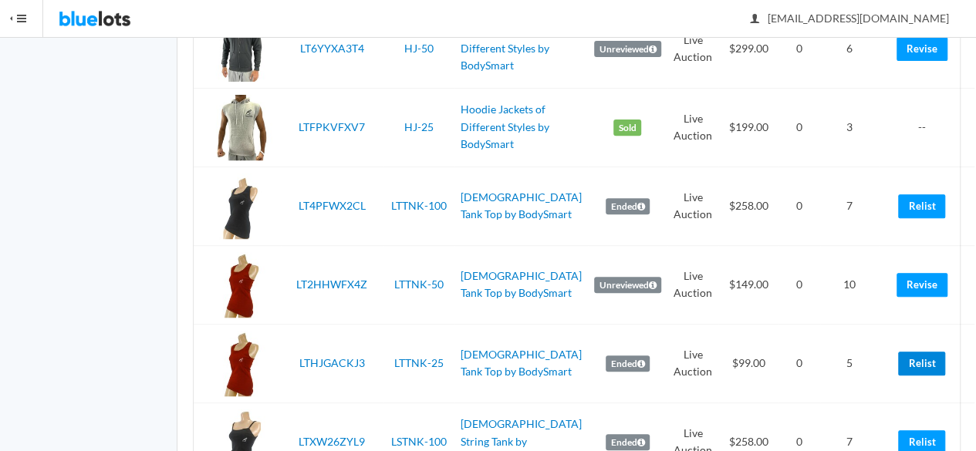
click at [898, 376] on link "Relist" at bounding box center [921, 364] width 47 height 24
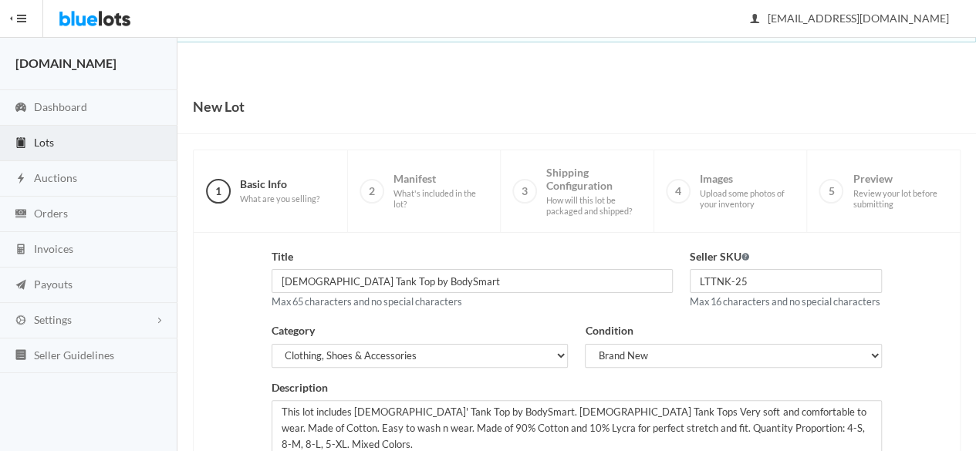
scroll to position [308, 0]
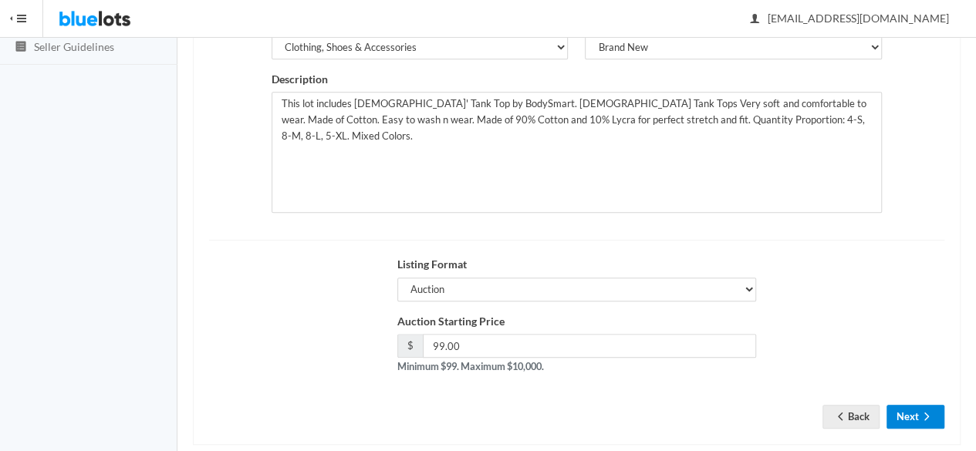
click at [904, 429] on button "Next" at bounding box center [915, 417] width 58 height 24
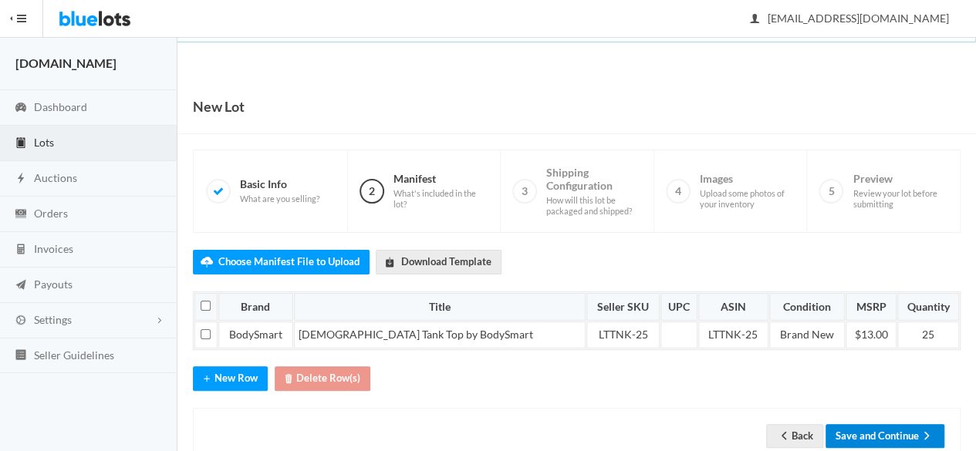
click at [875, 424] on button "Save and Continue" at bounding box center [884, 436] width 119 height 24
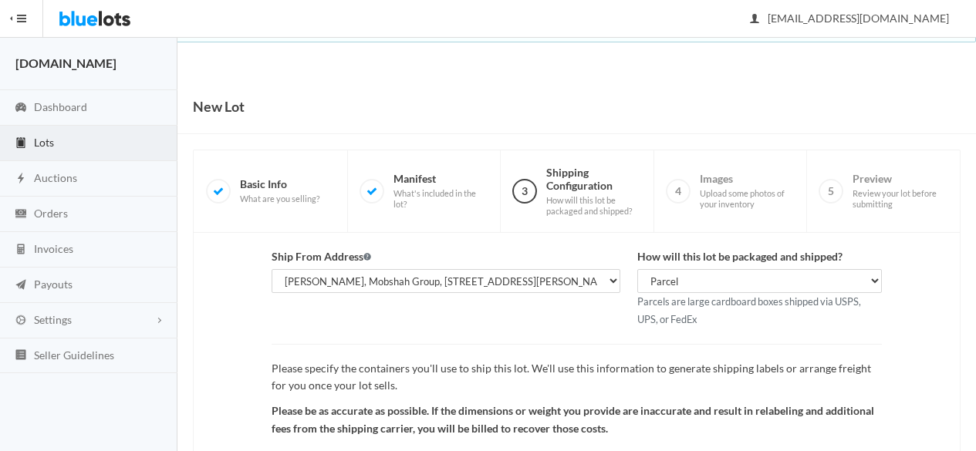
scroll to position [179, 0]
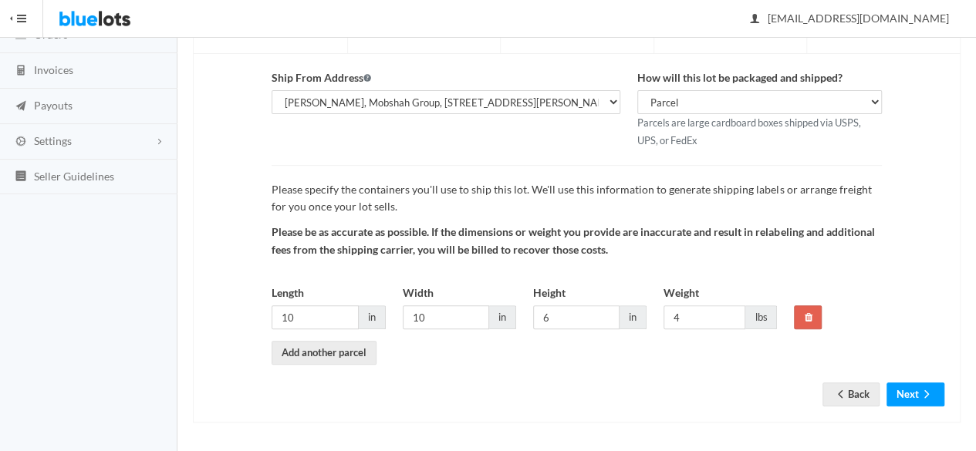
click at [898, 410] on div "Ship From Address [PERSON_NAME], [DOMAIN_NAME], [STREET_ADDRESS][PERSON_NAME] […" at bounding box center [576, 238] width 767 height 369
click at [905, 396] on button "Next" at bounding box center [915, 395] width 58 height 24
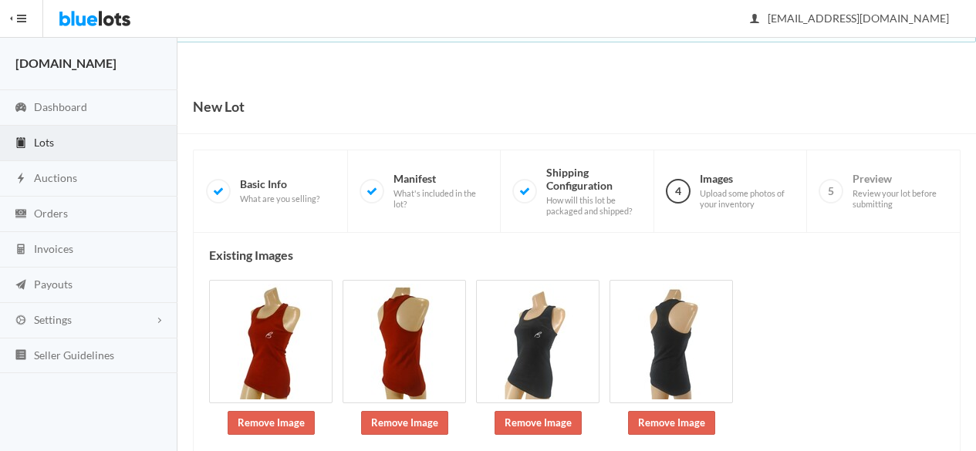
scroll to position [226, 0]
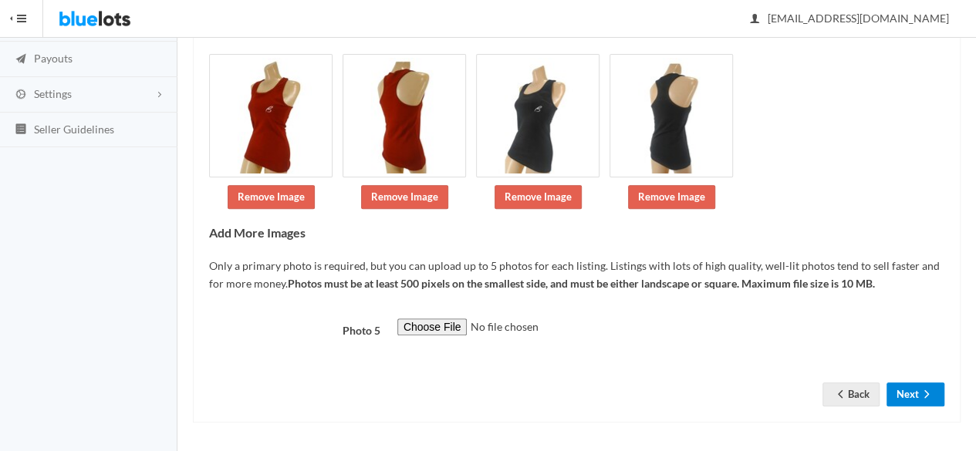
click at [922, 394] on icon "arrow forward" at bounding box center [926, 394] width 15 height 12
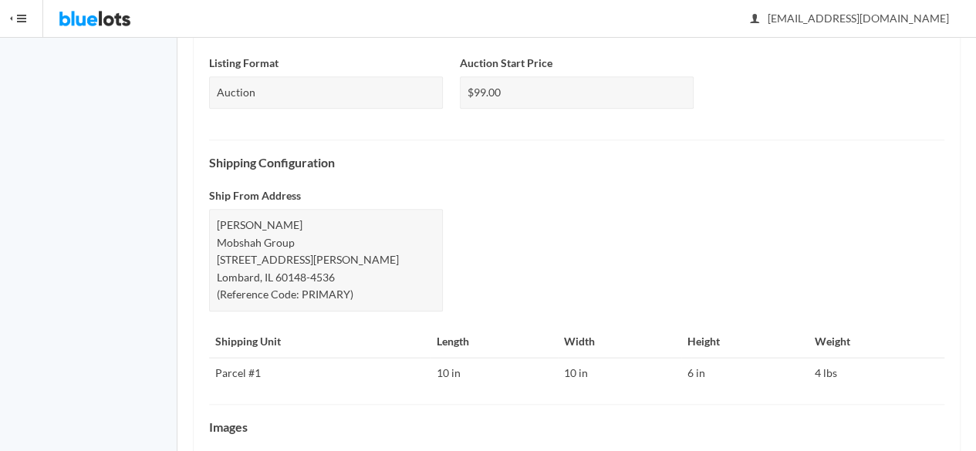
scroll to position [730, 0]
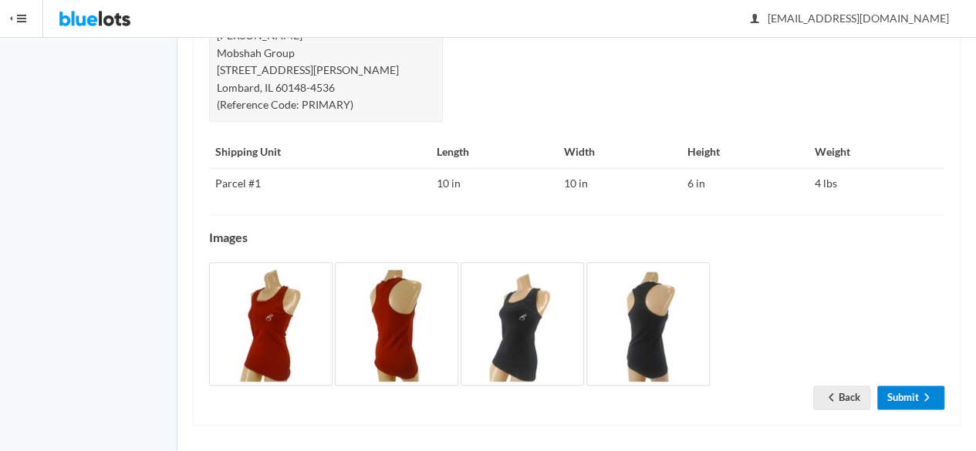
click at [927, 391] on icon "arrow forward" at bounding box center [926, 397] width 15 height 12
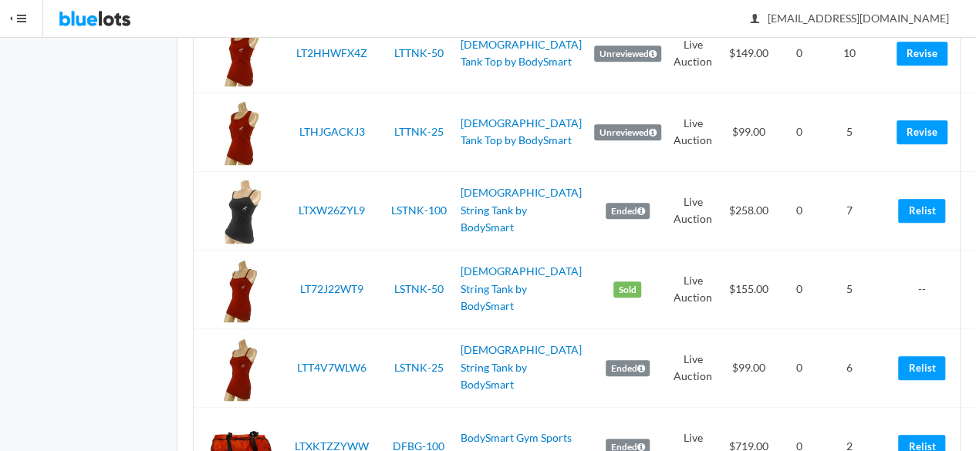
scroll to position [3471, 0]
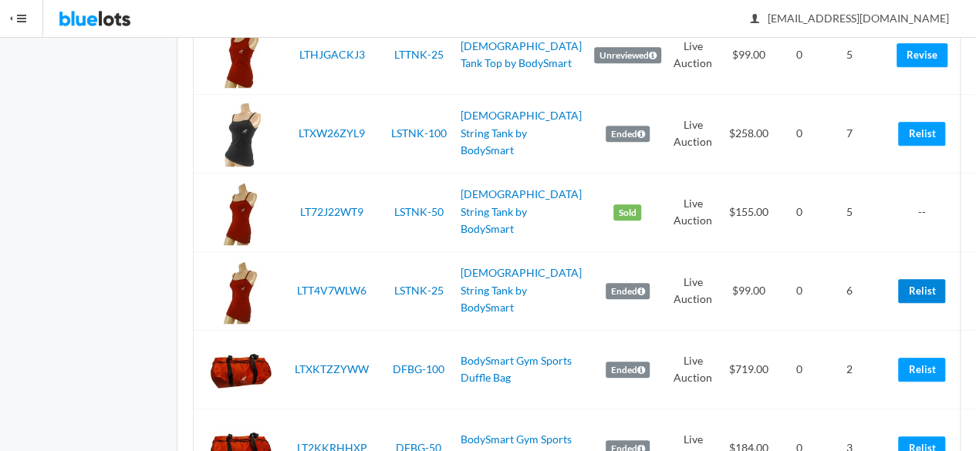
drag, startPoint x: 888, startPoint y: 295, endPoint x: 568, endPoint y: 76, distance: 387.8
click at [898, 295] on link "Relist" at bounding box center [921, 291] width 47 height 24
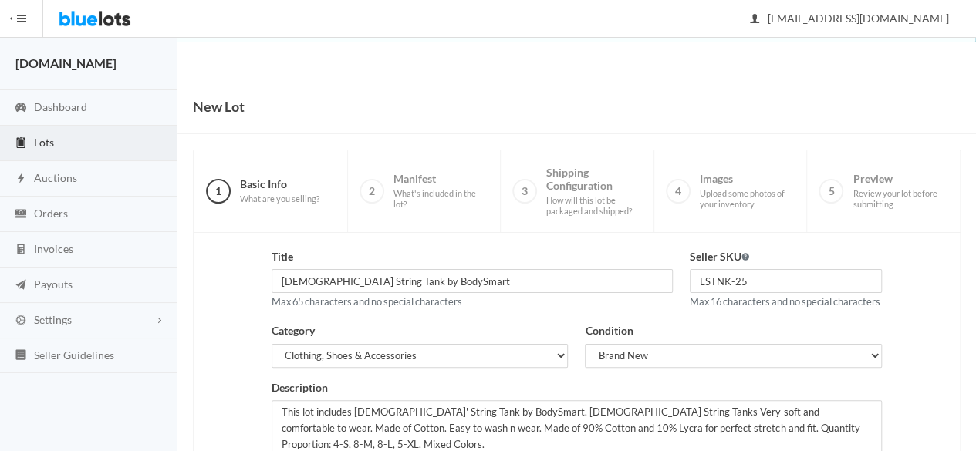
scroll to position [348, 0]
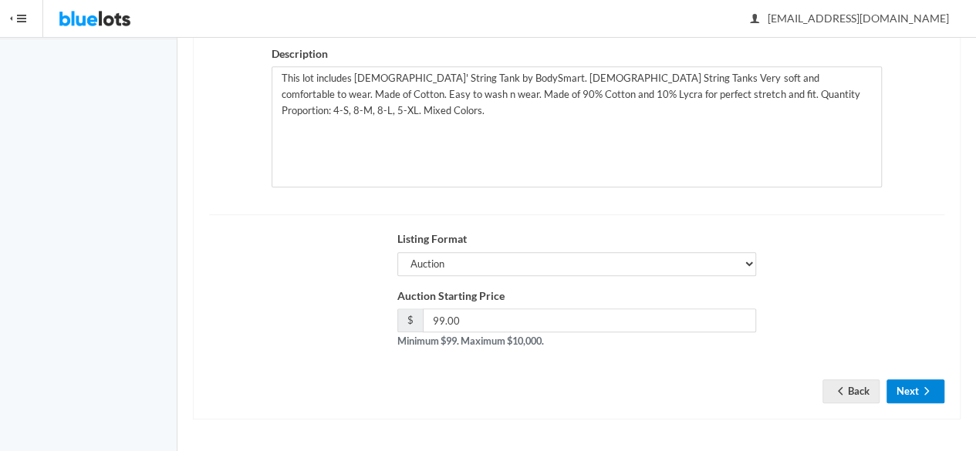
click at [932, 394] on icon "arrow forward" at bounding box center [926, 391] width 15 height 12
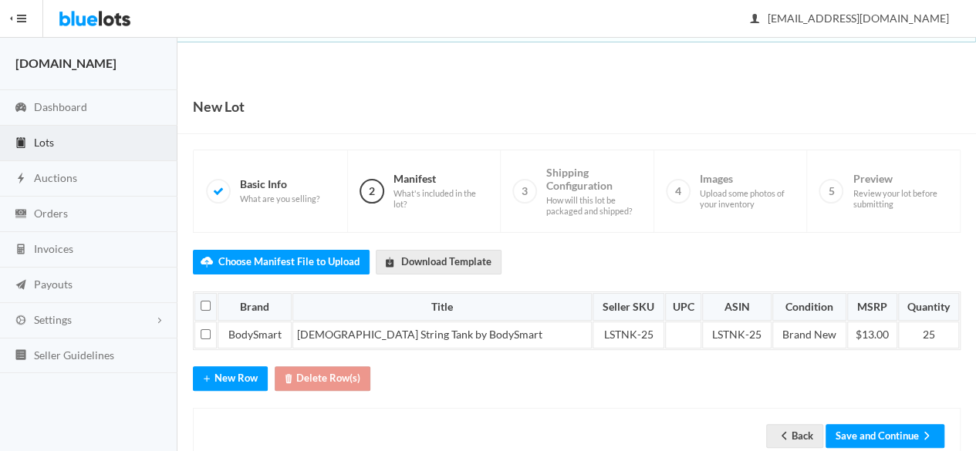
scroll to position [39, 0]
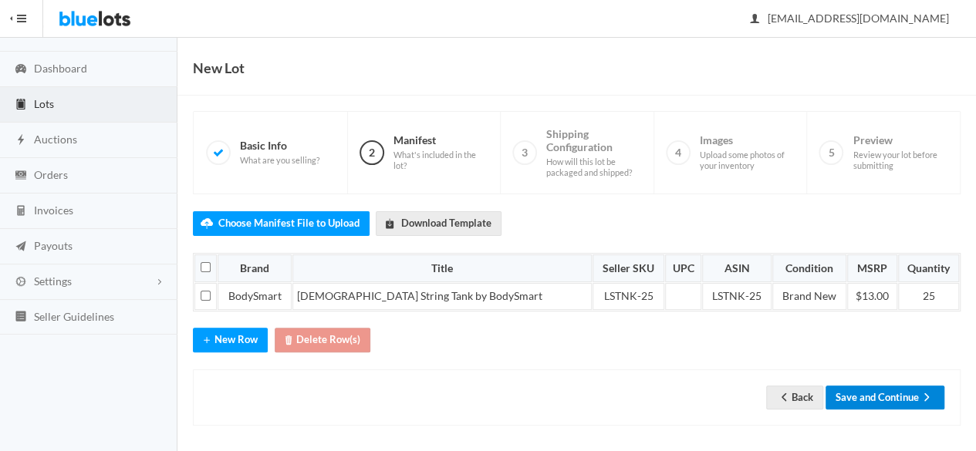
click at [895, 391] on button "Save and Continue" at bounding box center [884, 398] width 119 height 24
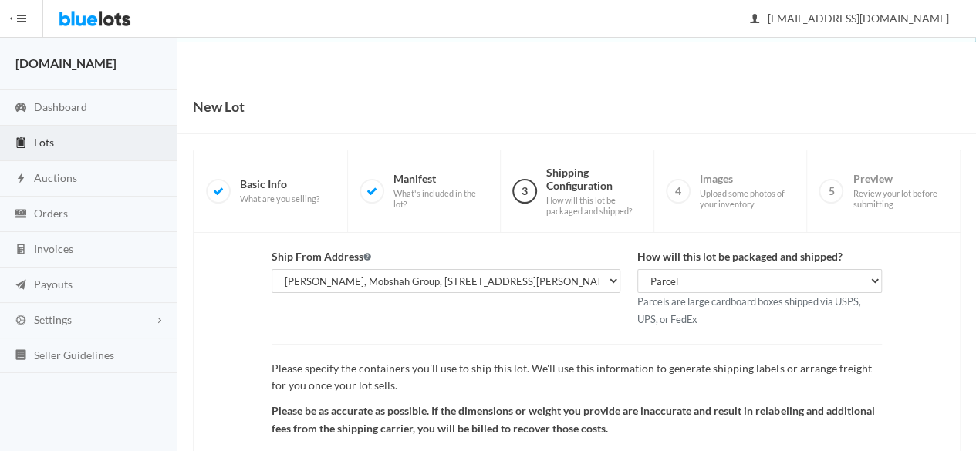
scroll to position [179, 0]
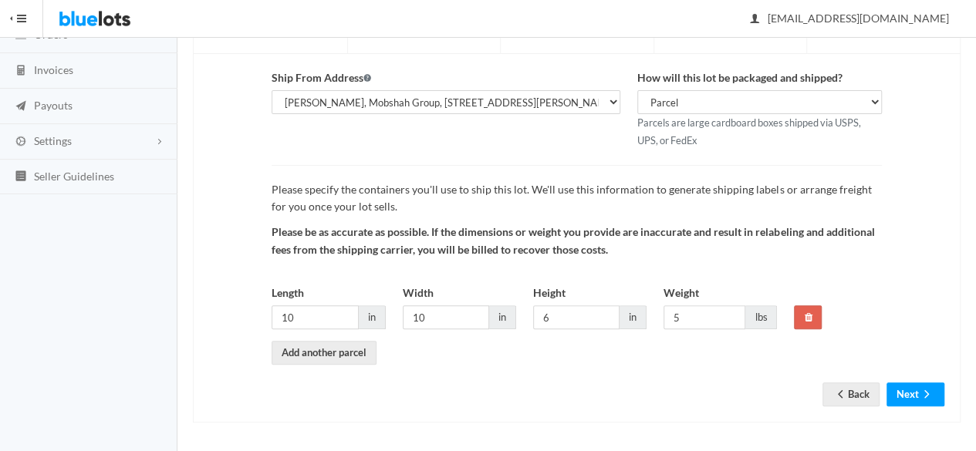
click at [910, 374] on form "Ship From Address [PERSON_NAME], [DOMAIN_NAME], [STREET_ADDRESS][PERSON_NAME] […" at bounding box center [576, 225] width 735 height 313
click at [915, 393] on button "Next" at bounding box center [915, 395] width 58 height 24
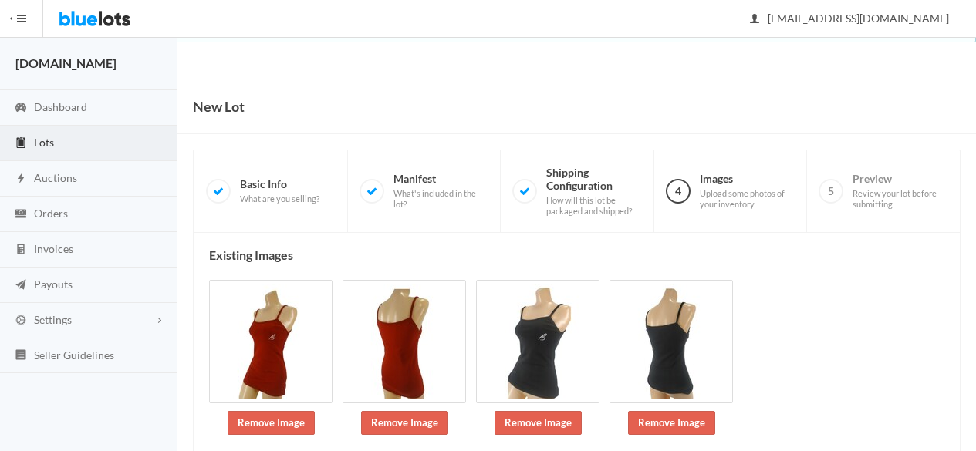
scroll to position [226, 0]
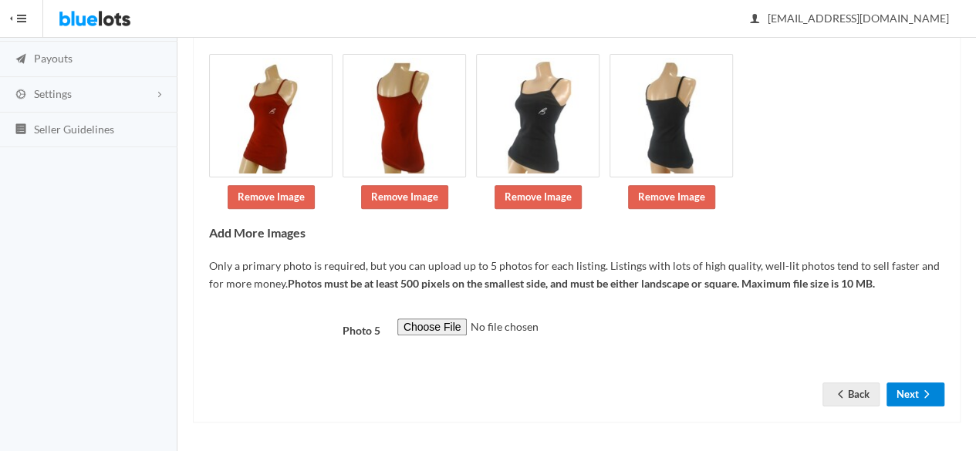
click at [905, 389] on button "Next" at bounding box center [915, 395] width 58 height 24
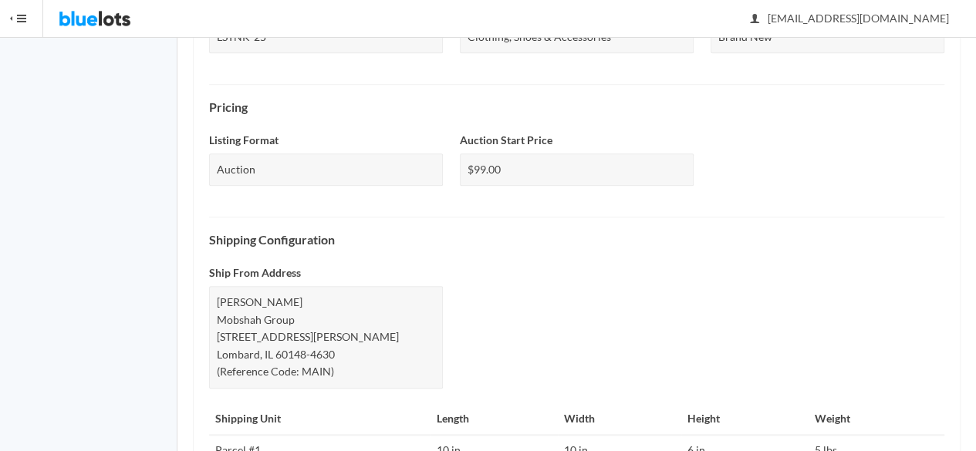
scroll to position [730, 0]
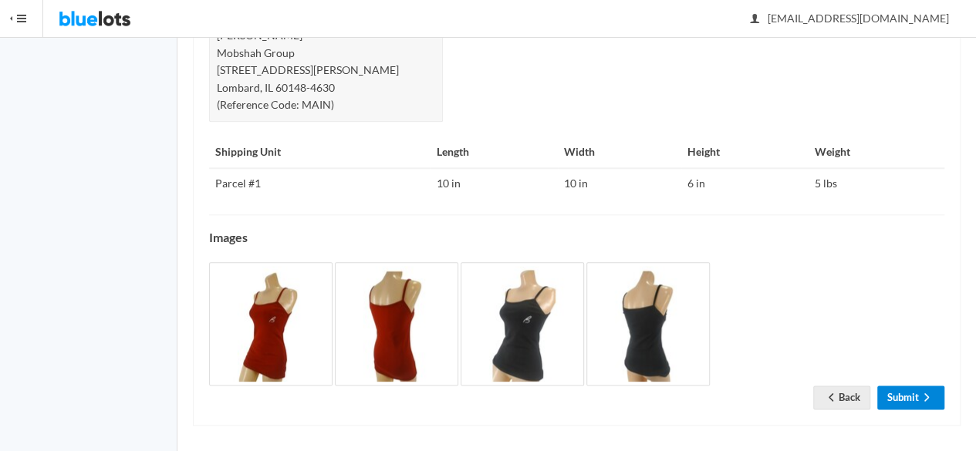
click at [901, 393] on link "Submit" at bounding box center [910, 398] width 67 height 24
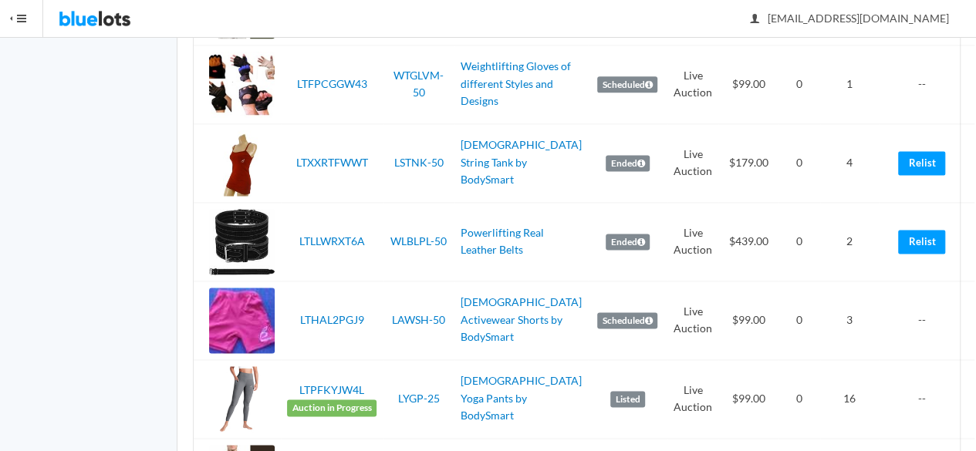
scroll to position [925, 0]
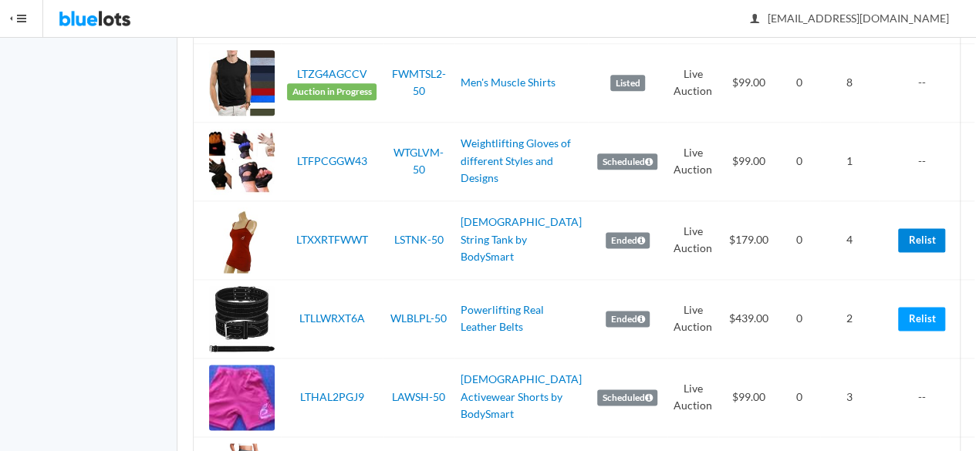
click at [898, 252] on link "Relist" at bounding box center [921, 240] width 47 height 24
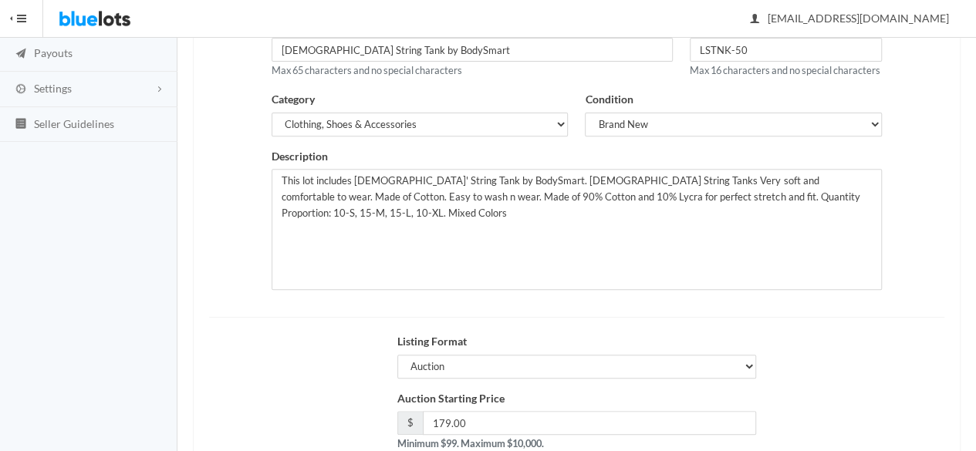
scroll to position [308, 0]
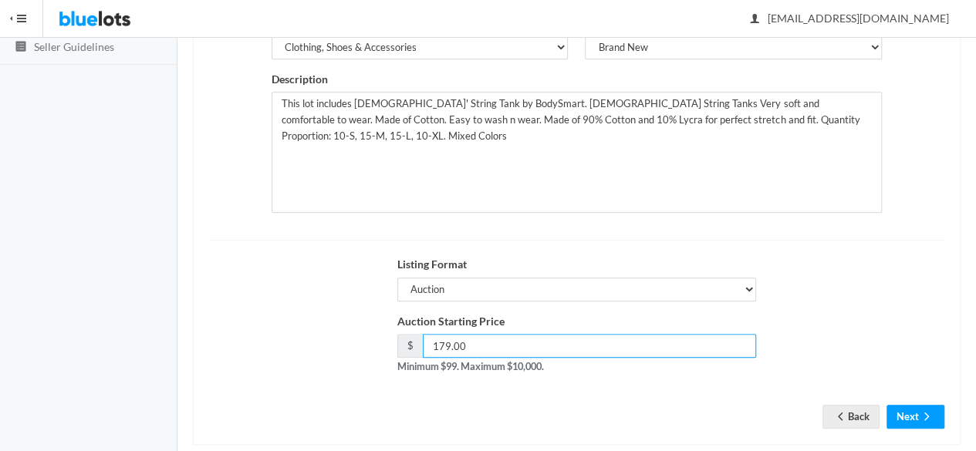
click at [443, 355] on input "179.00" at bounding box center [590, 346] width 334 height 24
type input "149.00"
click at [921, 422] on button "Next" at bounding box center [915, 417] width 58 height 24
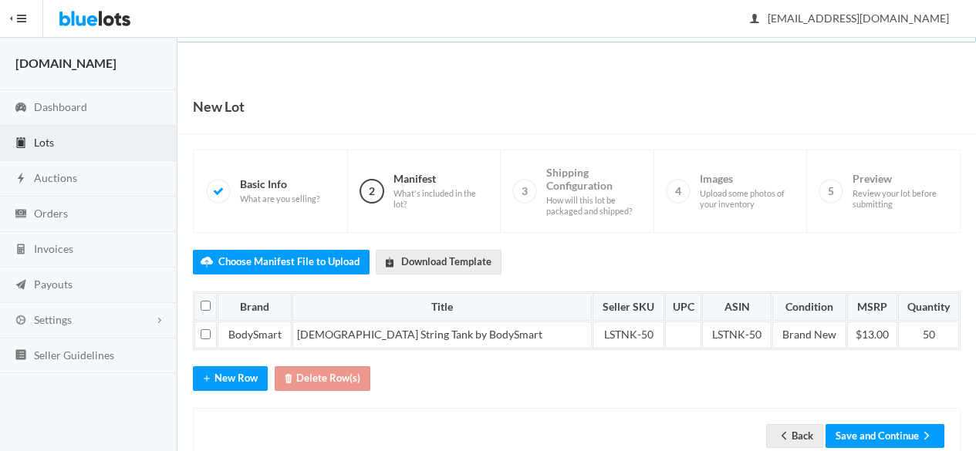
scroll to position [39, 0]
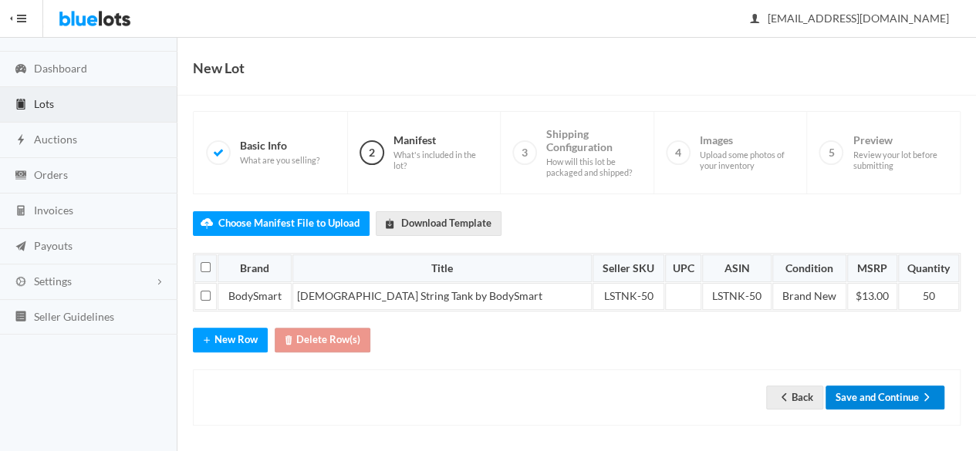
click at [865, 389] on button "Save and Continue" at bounding box center [884, 398] width 119 height 24
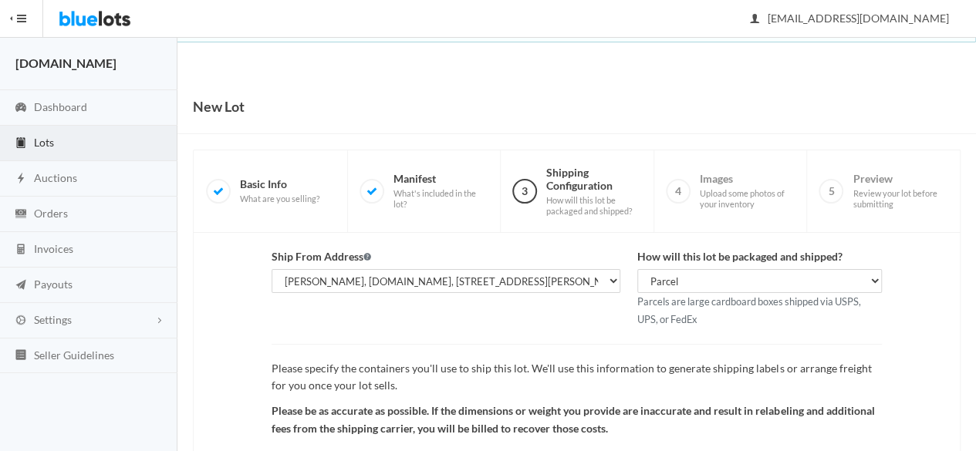
scroll to position [179, 0]
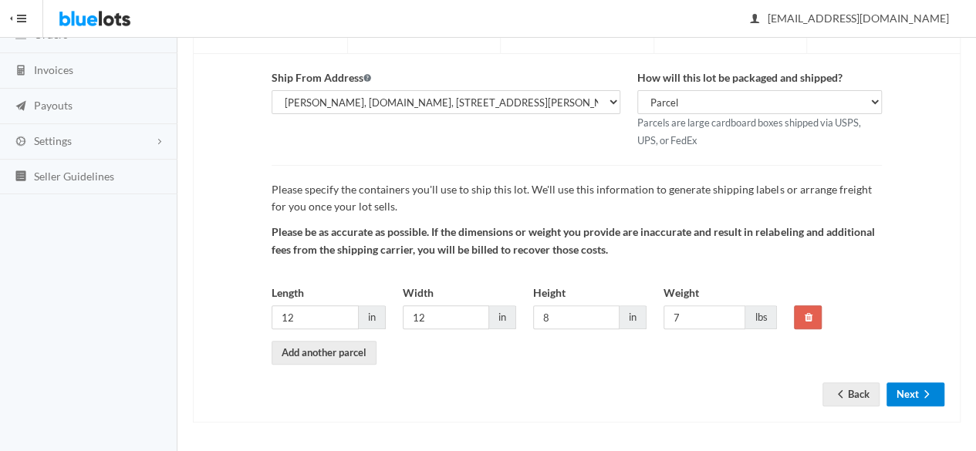
click at [915, 386] on button "Next" at bounding box center [915, 395] width 58 height 24
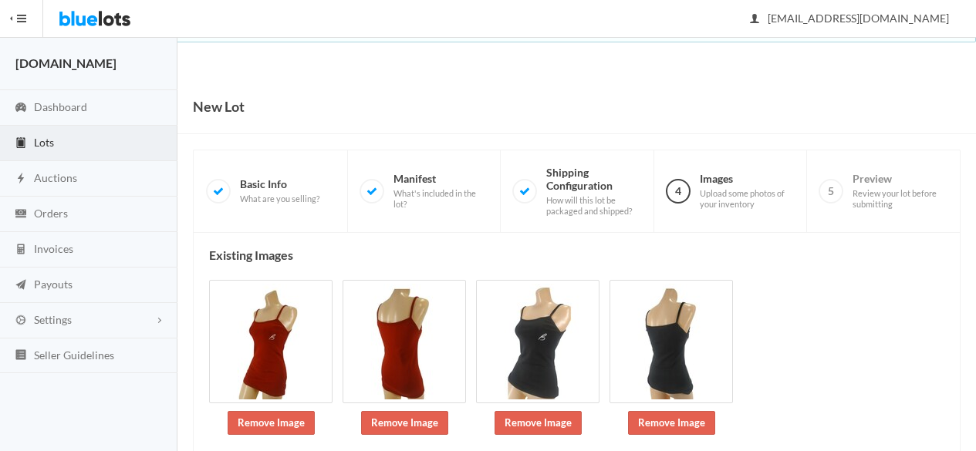
scroll to position [226, 0]
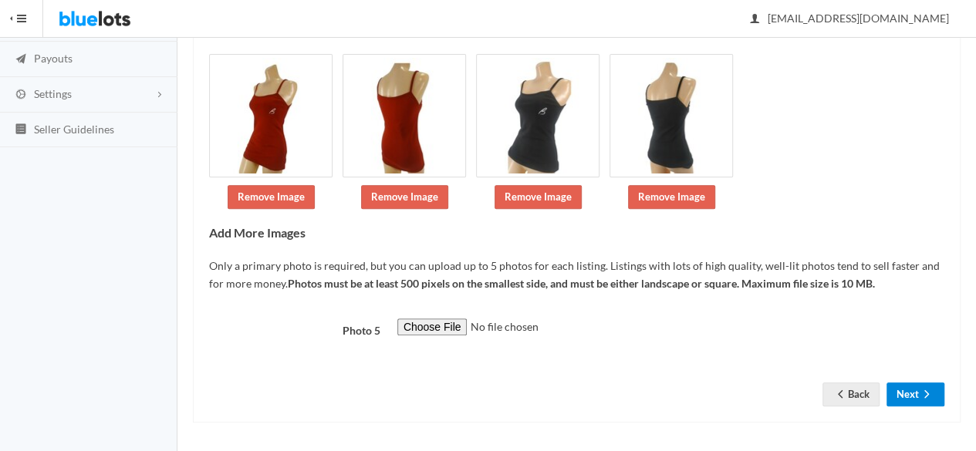
click at [913, 388] on button "Next" at bounding box center [915, 395] width 58 height 24
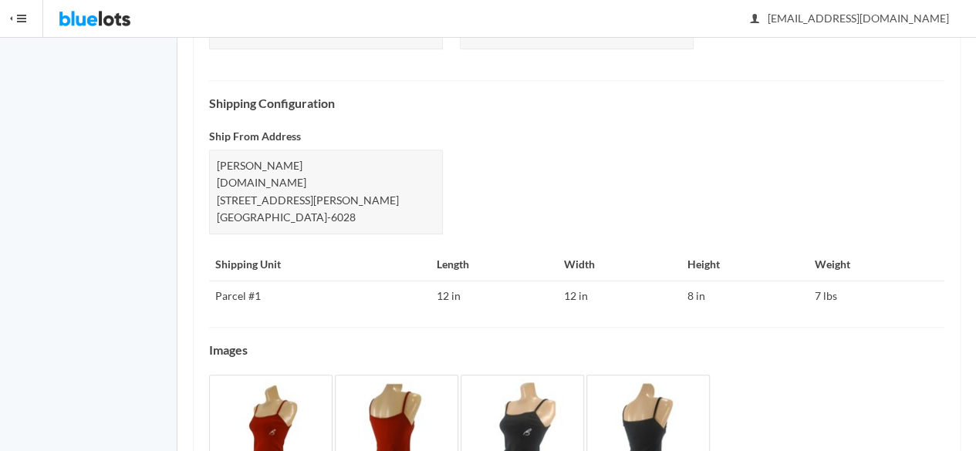
scroll to position [713, 0]
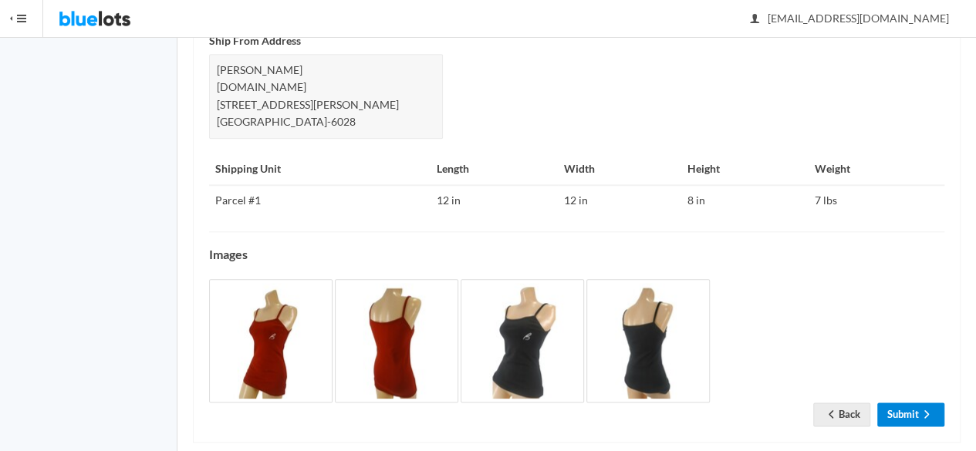
click at [909, 403] on link "Submit" at bounding box center [910, 415] width 67 height 24
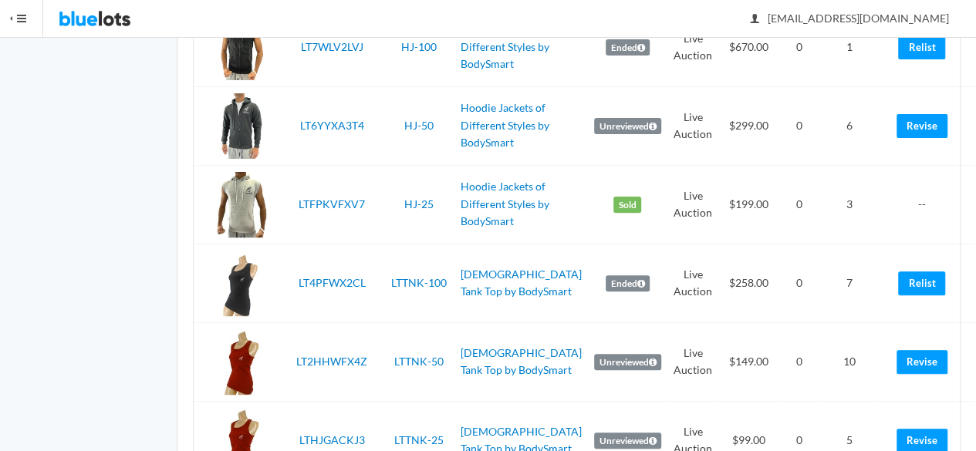
scroll to position [3471, 0]
